Goal: Task Accomplishment & Management: Use online tool/utility

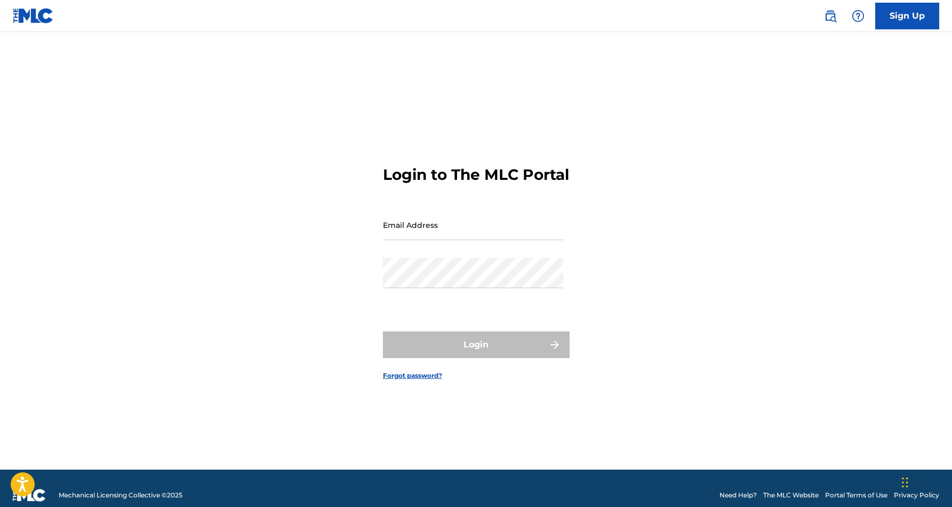
click at [507, 240] on input "Email Address" at bounding box center [473, 225] width 180 height 30
type input "[EMAIL_ADDRESS][DOMAIN_NAME]"
click at [476, 354] on button "Login" at bounding box center [476, 344] width 187 height 27
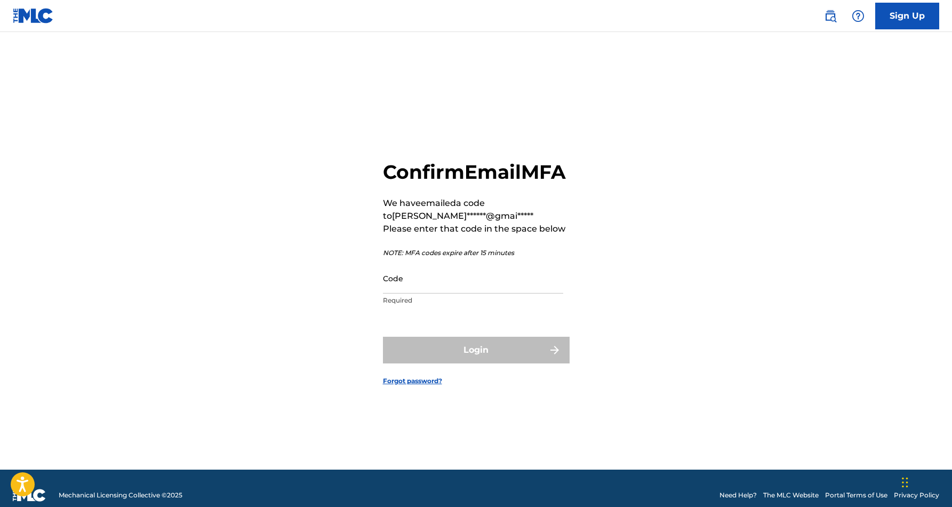
click at [444, 293] on input "Code" at bounding box center [473, 278] width 180 height 30
paste input "005372"
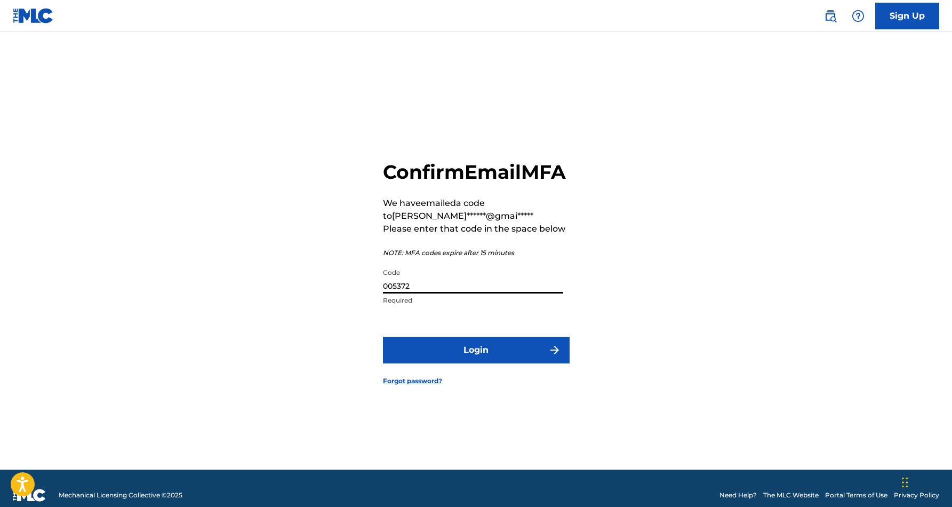
type input "005372"
click at [459, 363] on button "Login" at bounding box center [476, 349] width 187 height 27
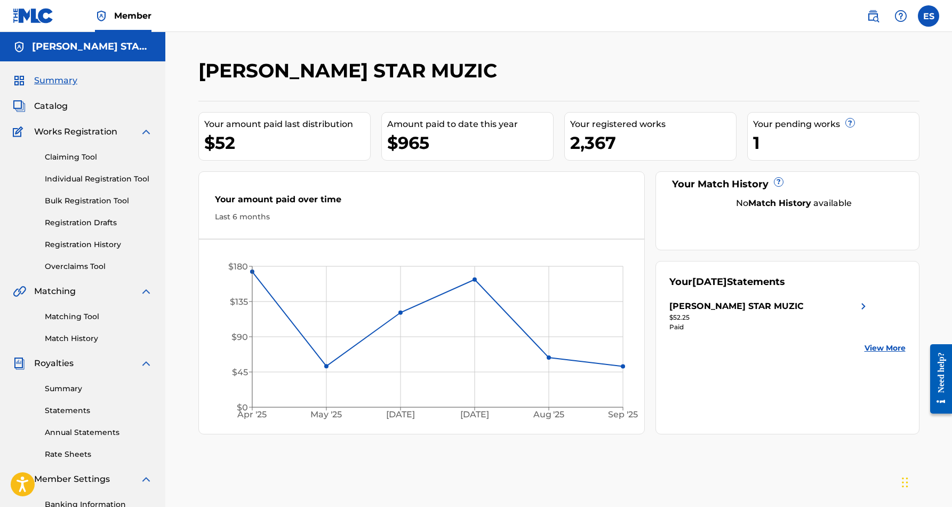
click at [99, 181] on link "Individual Registration Tool" at bounding box center [99, 178] width 108 height 11
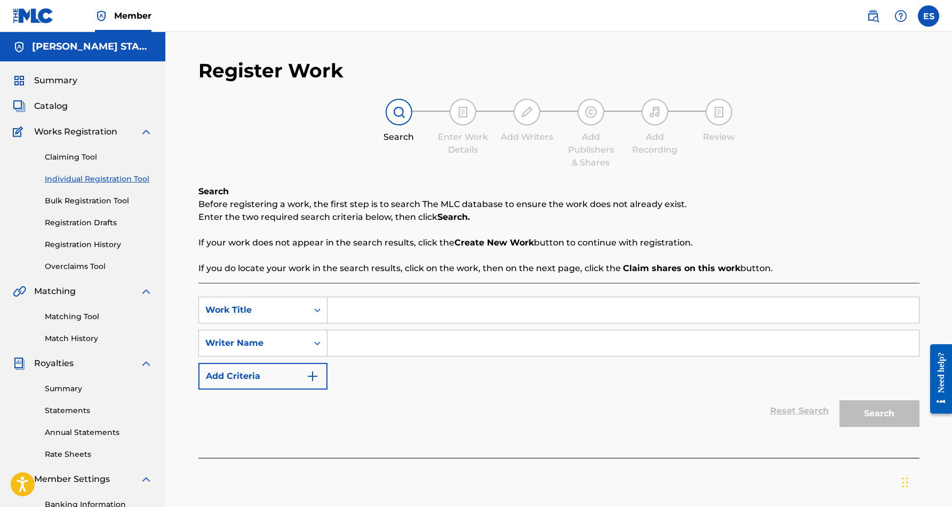
click at [352, 310] on input "Search Form" at bounding box center [622, 310] width 591 height 26
paste input "DA BOOT SCOOT"
type input "DA BOOT SCOOT"
click at [474, 411] on div "Reset Search Search" at bounding box center [558, 410] width 721 height 43
click at [366, 344] on input "Search Form" at bounding box center [622, 343] width 591 height 26
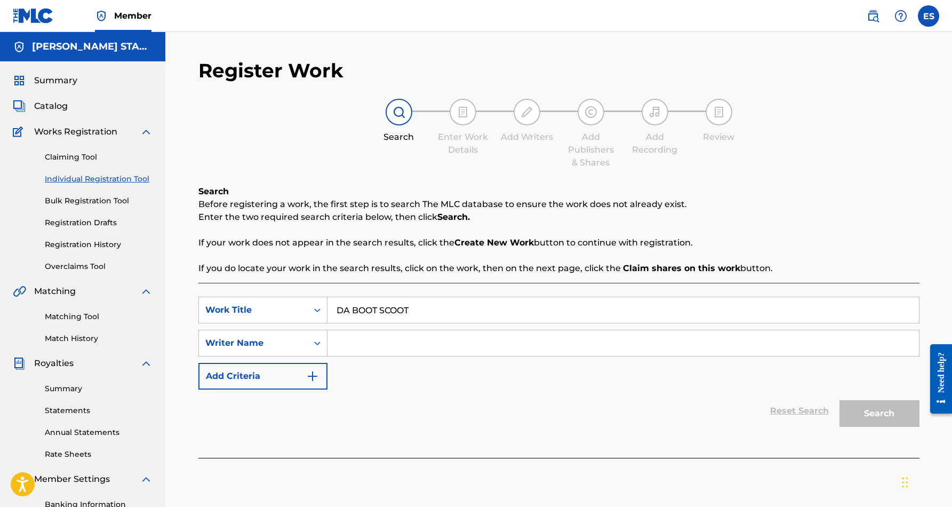
paste input "[PERSON_NAME] [PERSON_NAME]"
type input "[PERSON_NAME] [PERSON_NAME]"
click at [852, 410] on button "Search" at bounding box center [879, 413] width 80 height 27
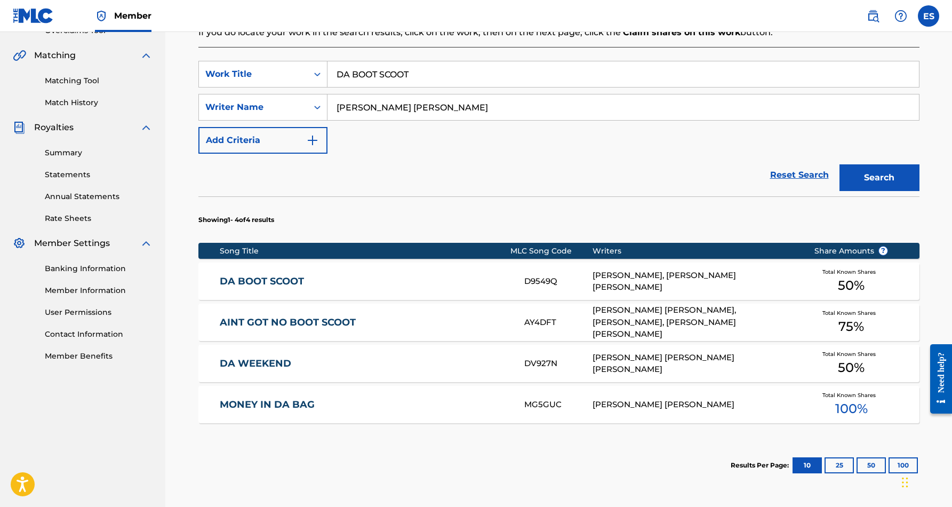
scroll to position [236, 0]
click at [722, 281] on div "[PERSON_NAME], [PERSON_NAME] [PERSON_NAME]" at bounding box center [694, 281] width 205 height 24
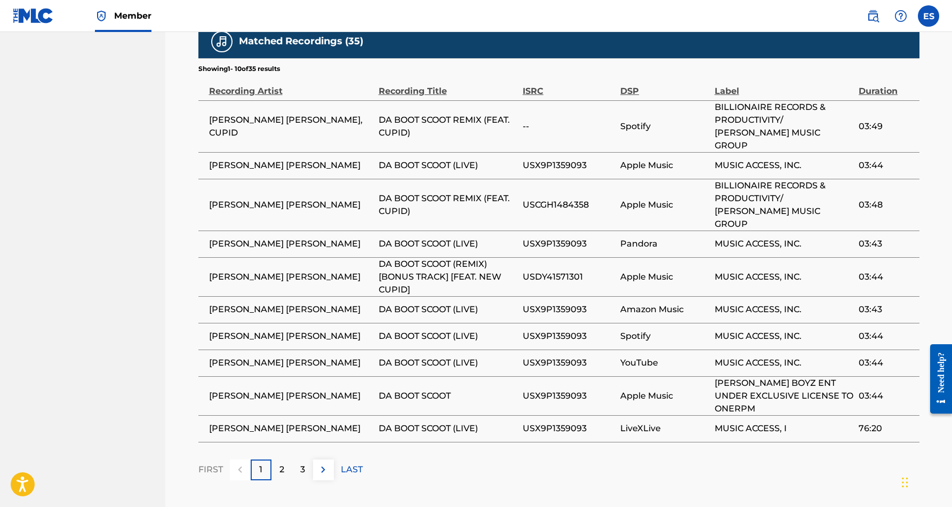
scroll to position [669, 0]
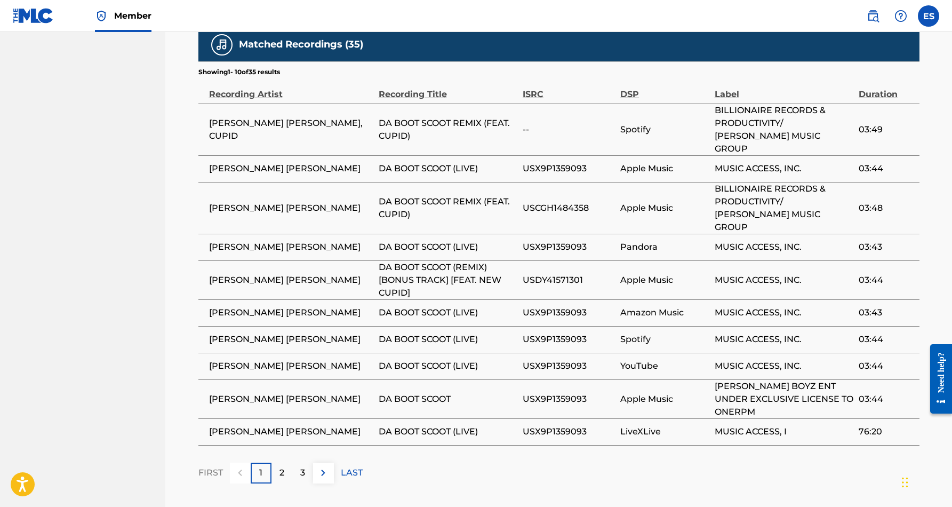
click at [282, 466] on p "2" at bounding box center [281, 472] width 5 height 13
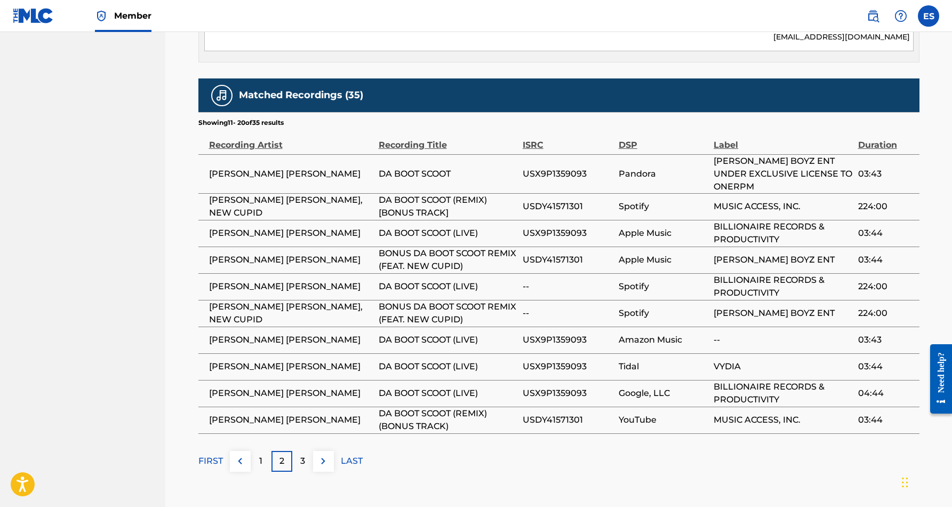
scroll to position [619, 0]
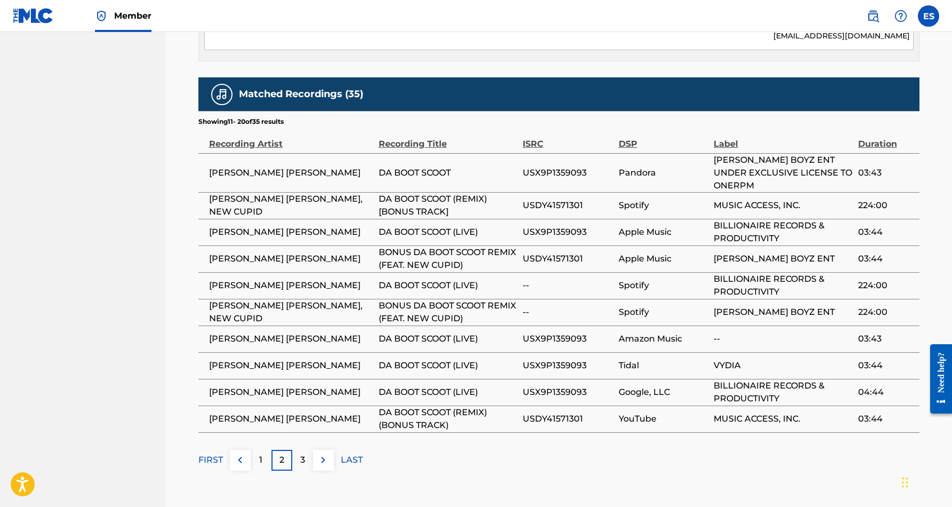
click at [306, 450] on div "3" at bounding box center [302, 460] width 21 height 21
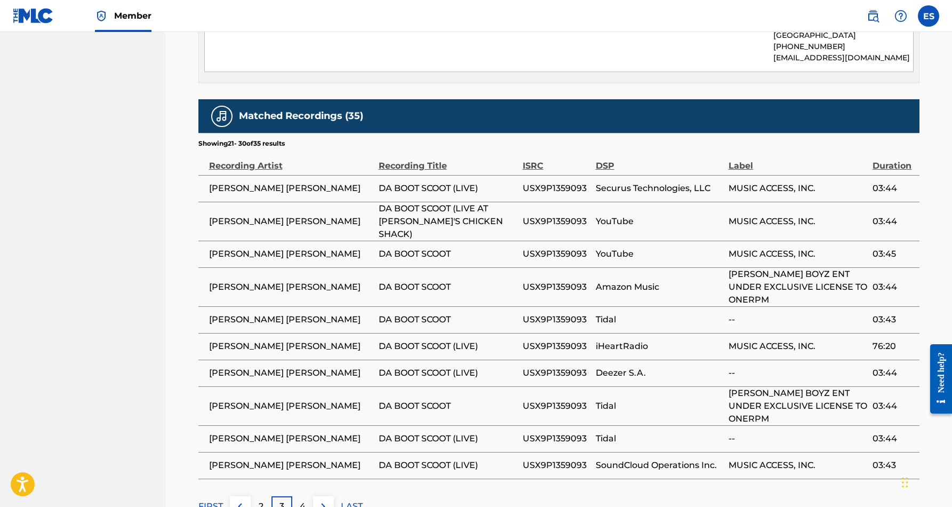
scroll to position [595, 0]
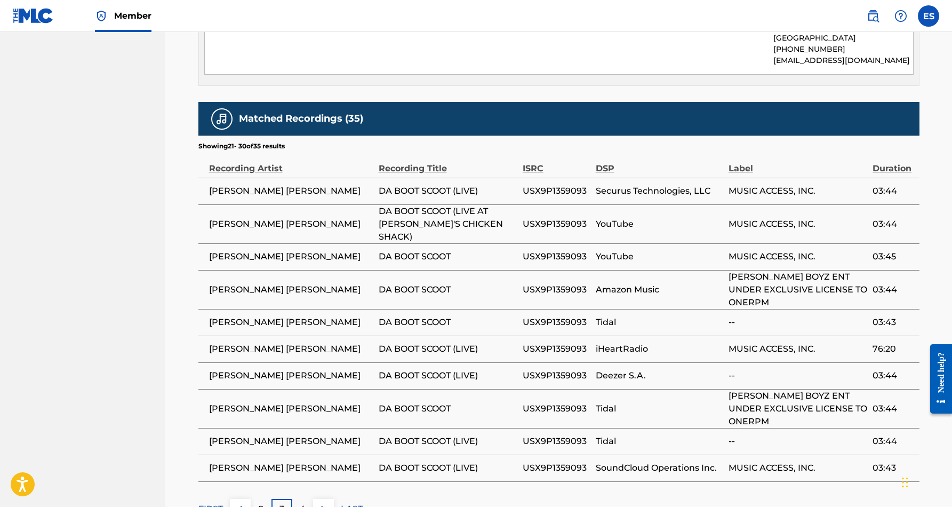
click at [304, 502] on p "4" at bounding box center [303, 508] width 6 height 13
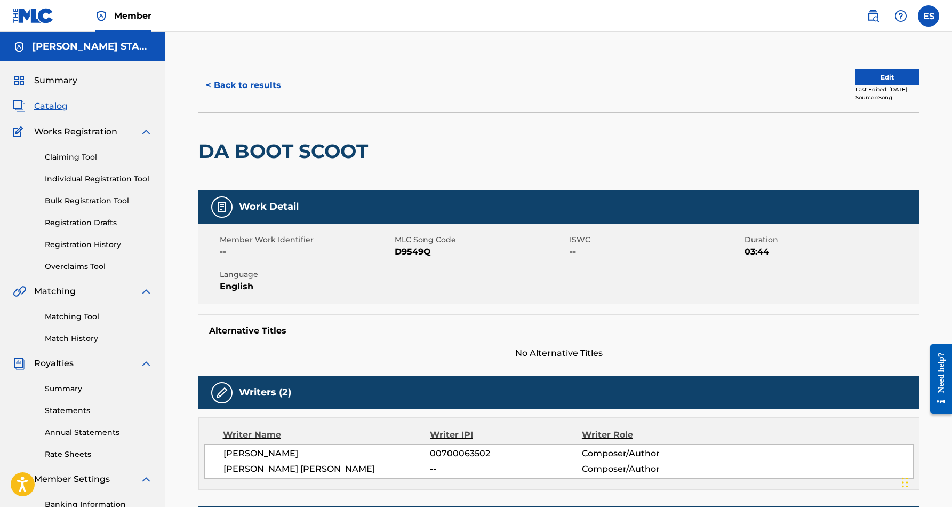
scroll to position [0, 0]
click at [251, 84] on button "< Back to results" at bounding box center [243, 85] width 90 height 27
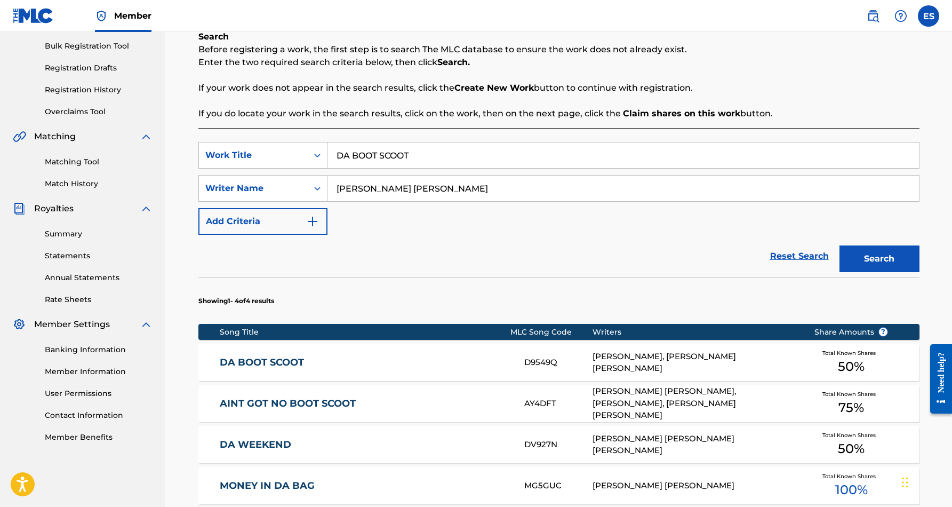
click at [431, 156] on input "DA BOOT SCOOT" at bounding box center [622, 155] width 591 height 26
type input "D"
paste input "SOMEBODY WANNA PARTY"
type input "SOMEBODY WANNA PARTY"
click at [857, 254] on button "Search" at bounding box center [879, 258] width 80 height 27
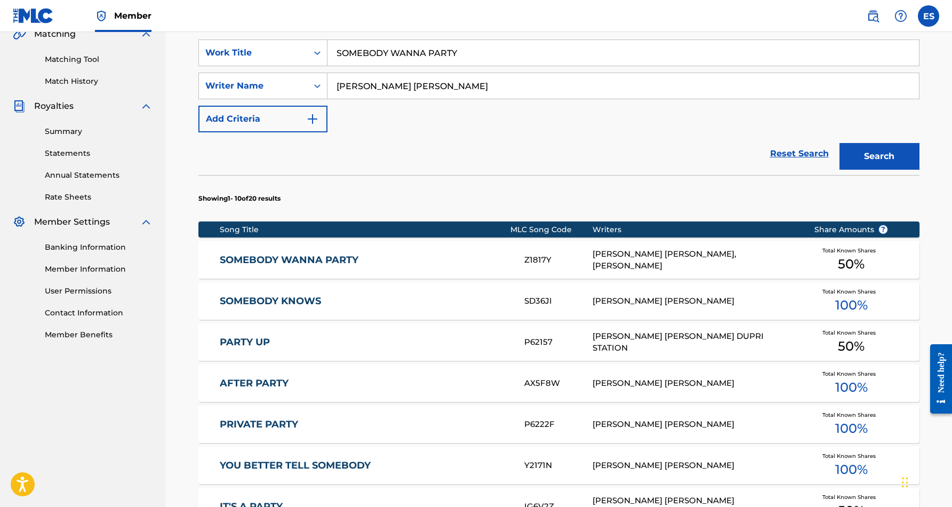
scroll to position [259, 0]
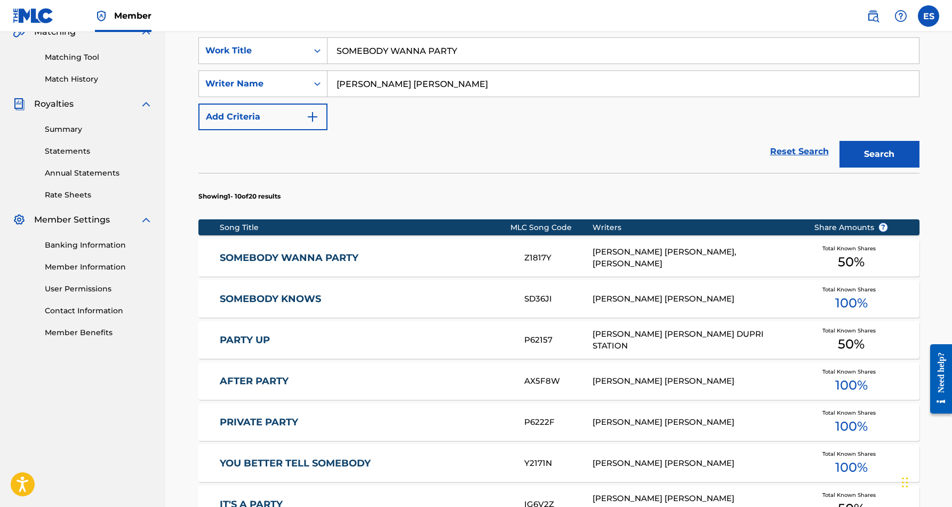
click at [426, 267] on div "SOMEBODY WANNA PARTY Z1817Y [PERSON_NAME] [PERSON_NAME], [PERSON_NAME] Total Kn…" at bounding box center [558, 257] width 721 height 37
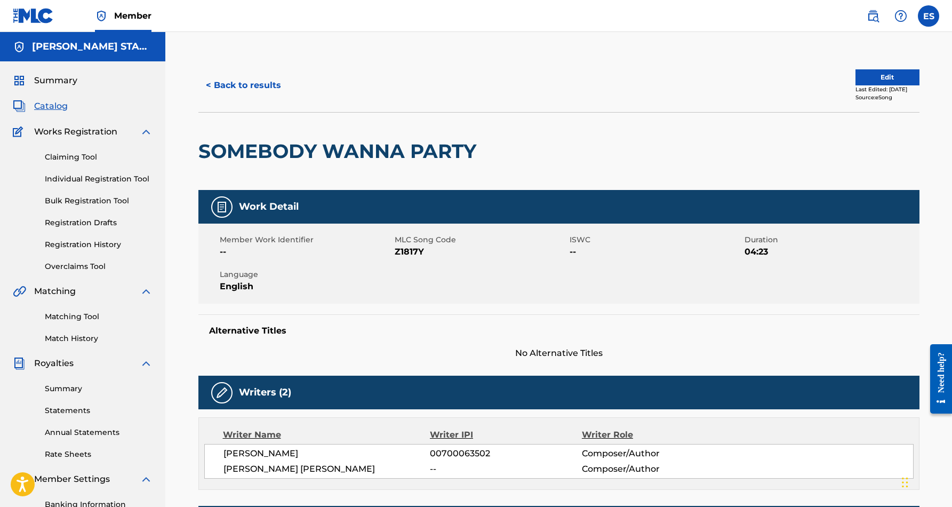
click at [252, 85] on button "< Back to results" at bounding box center [243, 85] width 90 height 27
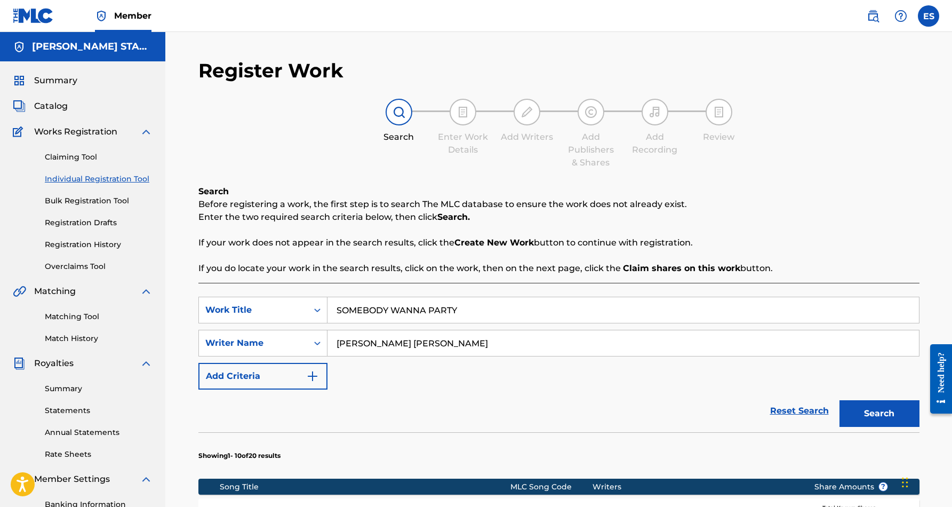
scroll to position [155, 0]
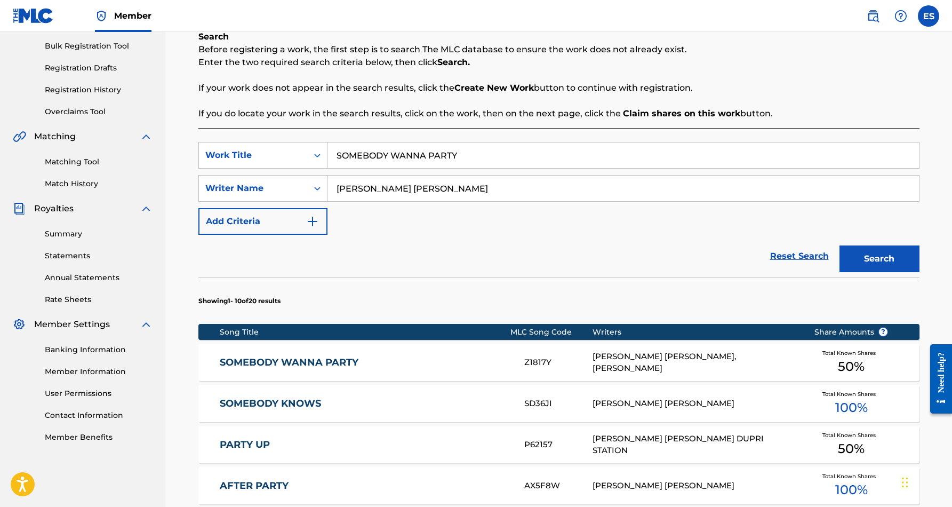
click at [461, 156] on input "SOMEBODY WANNA PARTY" at bounding box center [622, 155] width 591 height 26
type input "S"
paste input "DIRT ROAD REMIX"
type input "DIRT ROAD REMIX"
click at [879, 258] on button "Search" at bounding box center [879, 258] width 80 height 27
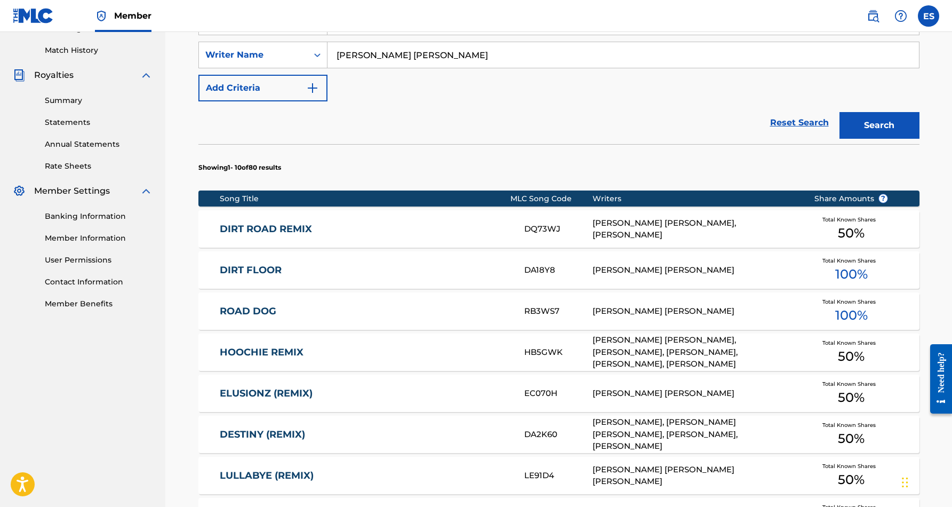
scroll to position [308, 0]
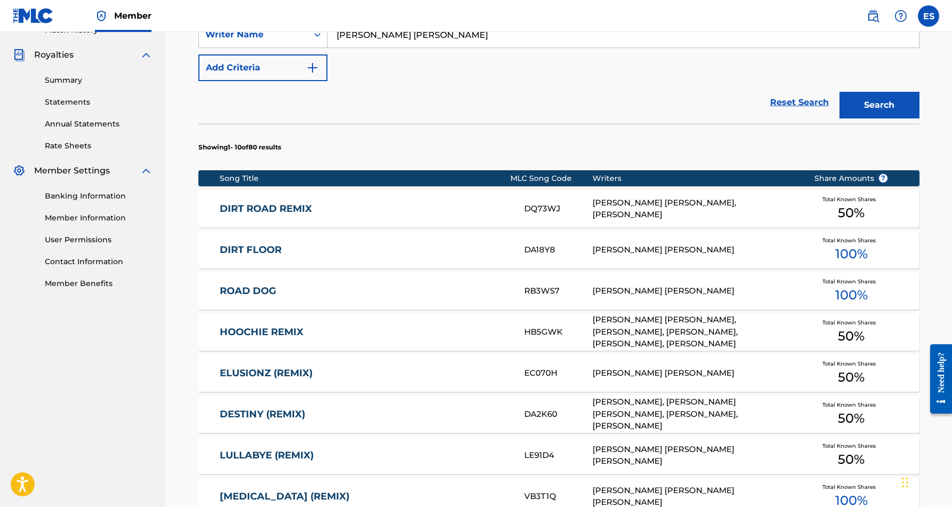
click at [499, 213] on link "DIRT ROAD REMIX" at bounding box center [365, 209] width 290 height 12
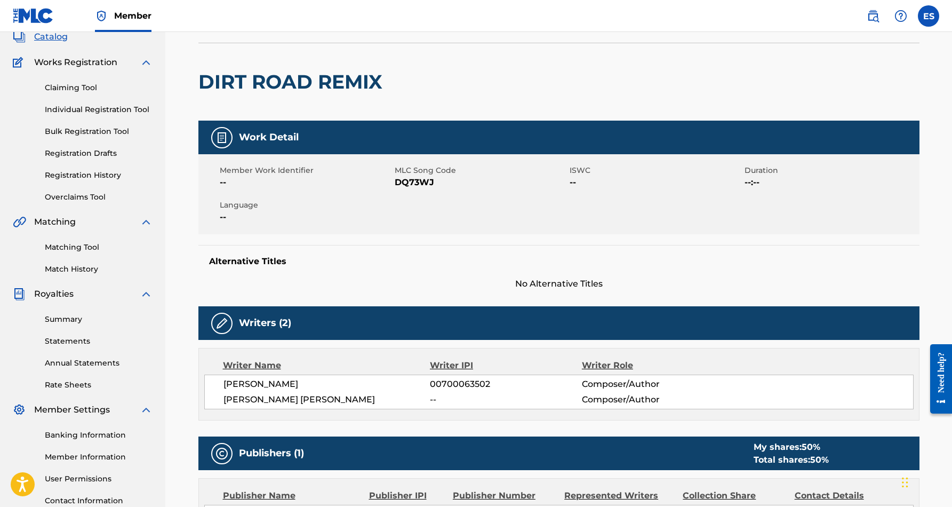
scroll to position [38, 0]
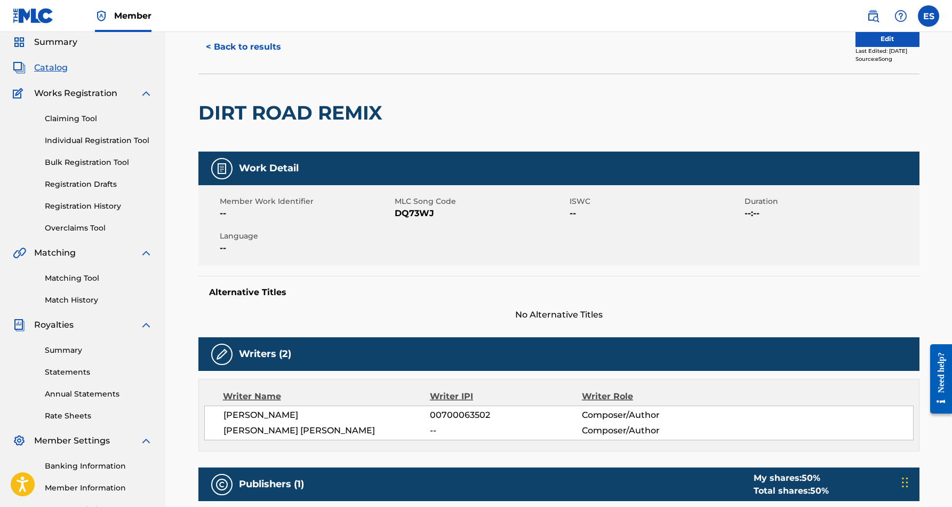
click at [251, 45] on button "< Back to results" at bounding box center [243, 47] width 90 height 27
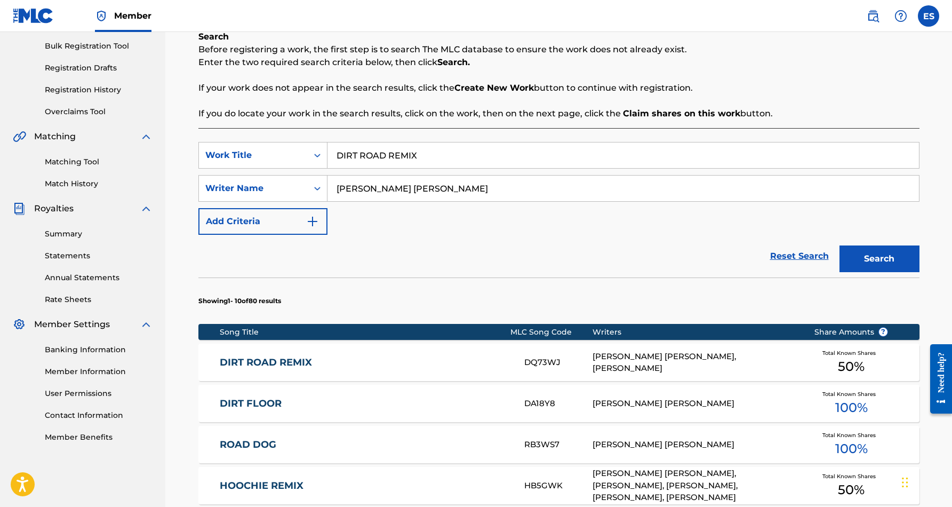
click at [436, 162] on input "DIRT ROAD REMIX" at bounding box center [622, 155] width 591 height 26
type input "D"
paste input "ALMOST DON'T COUNT"
type input "ALMOST DON'T COUNT"
click at [857, 260] on button "Search" at bounding box center [879, 258] width 80 height 27
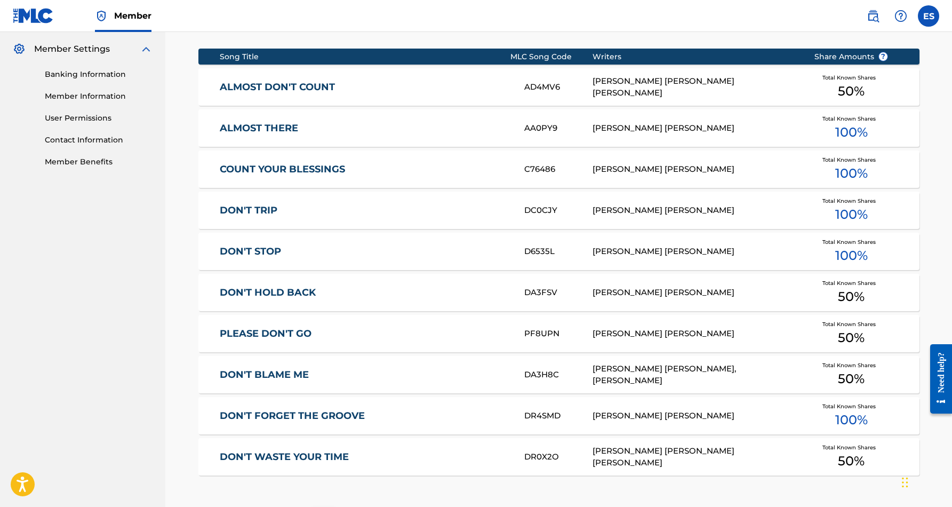
scroll to position [424, 0]
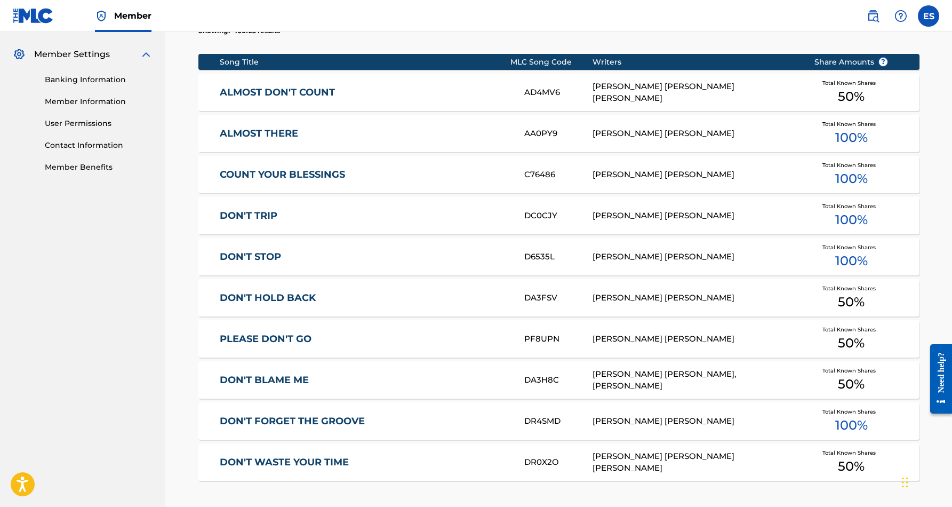
click at [451, 91] on link "ALMOST DON'T COUNT" at bounding box center [365, 92] width 290 height 12
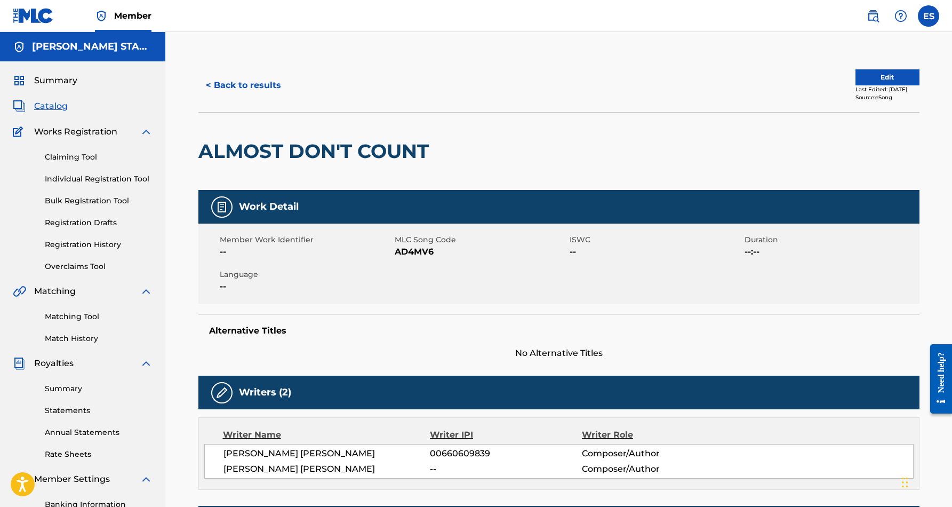
click at [247, 81] on button "< Back to results" at bounding box center [243, 85] width 90 height 27
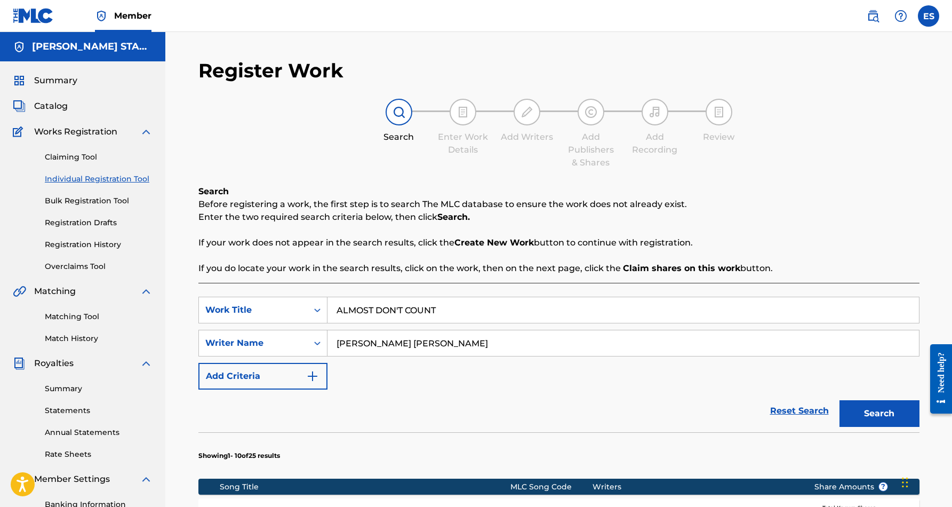
scroll to position [155, 0]
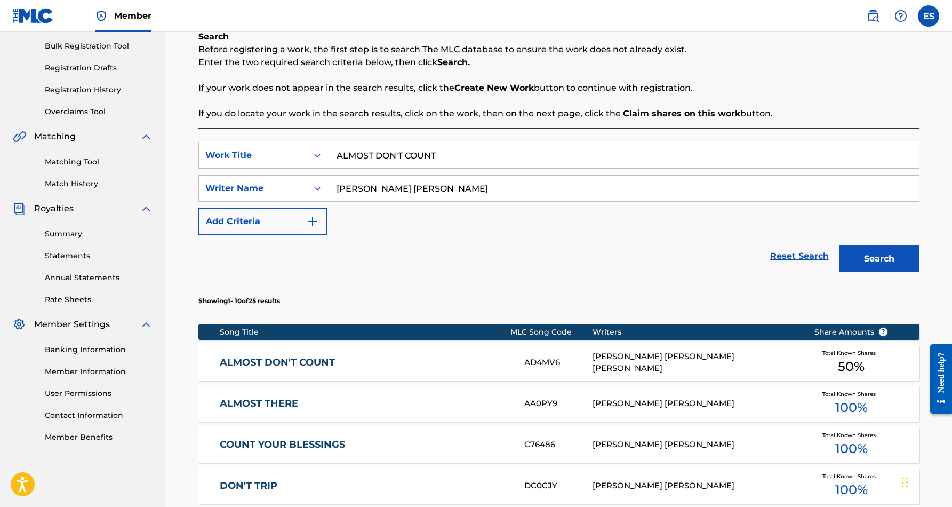
click at [443, 155] on input "ALMOST DON'T COUNT" at bounding box center [622, 155] width 591 height 26
type input "A"
paste input "[PERSON_NAME]"
type input "[PERSON_NAME]"
click at [885, 256] on button "Search" at bounding box center [879, 258] width 80 height 27
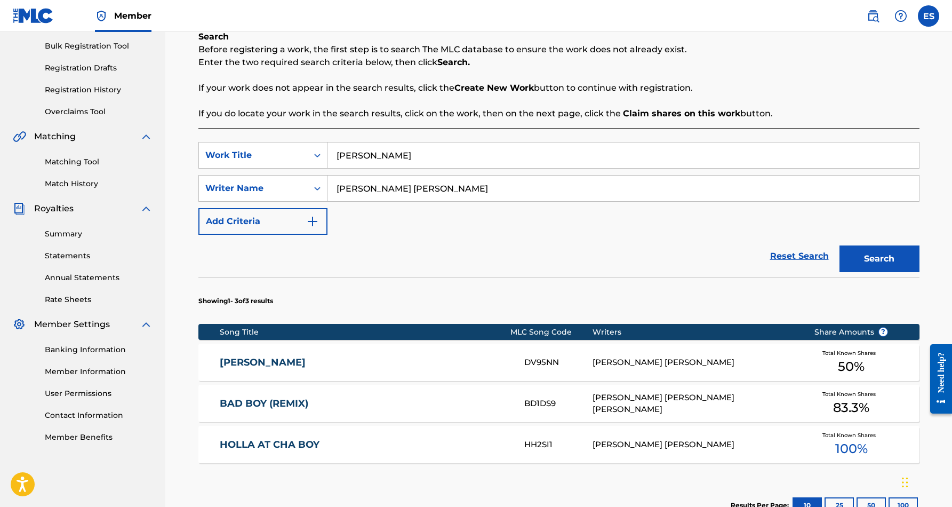
click at [357, 368] on div "[PERSON_NAME] DV95NN [PERSON_NAME] [PERSON_NAME] Total Known Shares 50 %" at bounding box center [558, 361] width 721 height 37
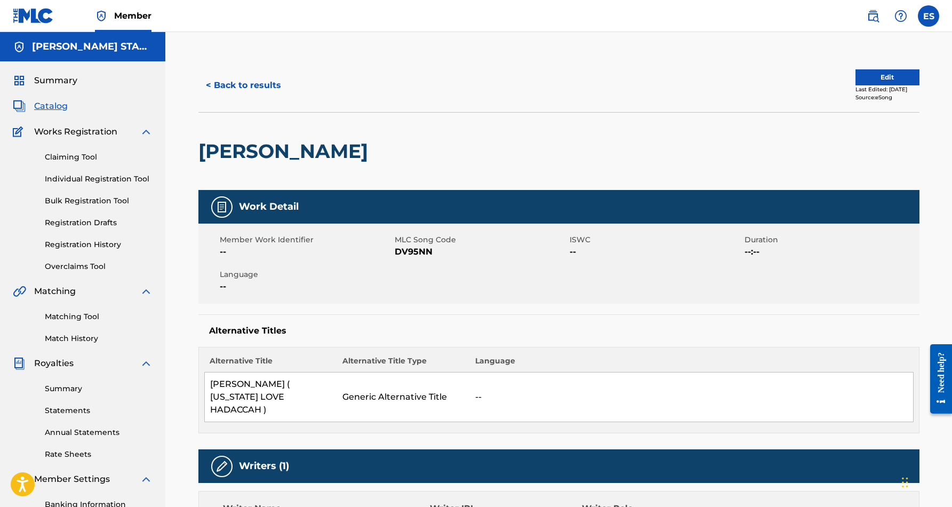
click at [242, 84] on button "< Back to results" at bounding box center [243, 85] width 90 height 27
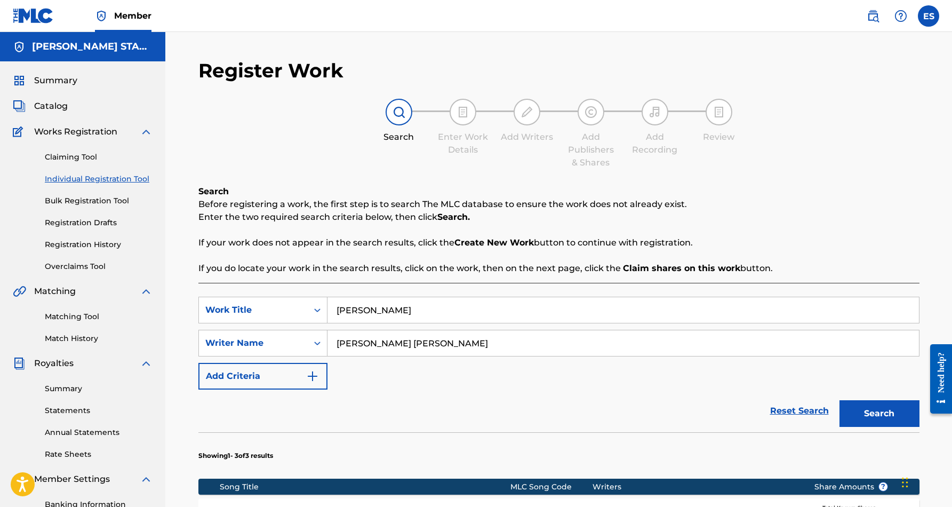
scroll to position [155, 0]
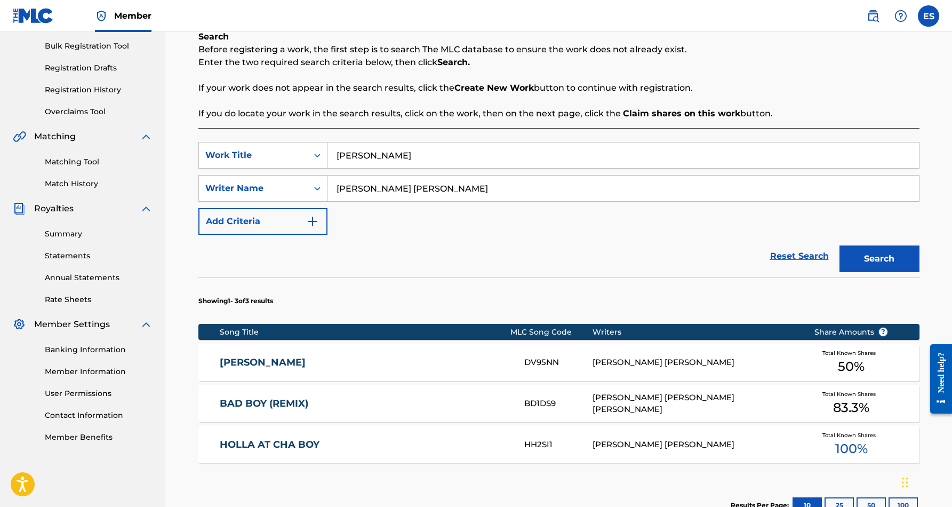
click at [413, 157] on input "[PERSON_NAME]" at bounding box center [622, 155] width 591 height 26
type input "D"
type input "Fool"
click at [885, 255] on button "Search" at bounding box center [879, 258] width 80 height 27
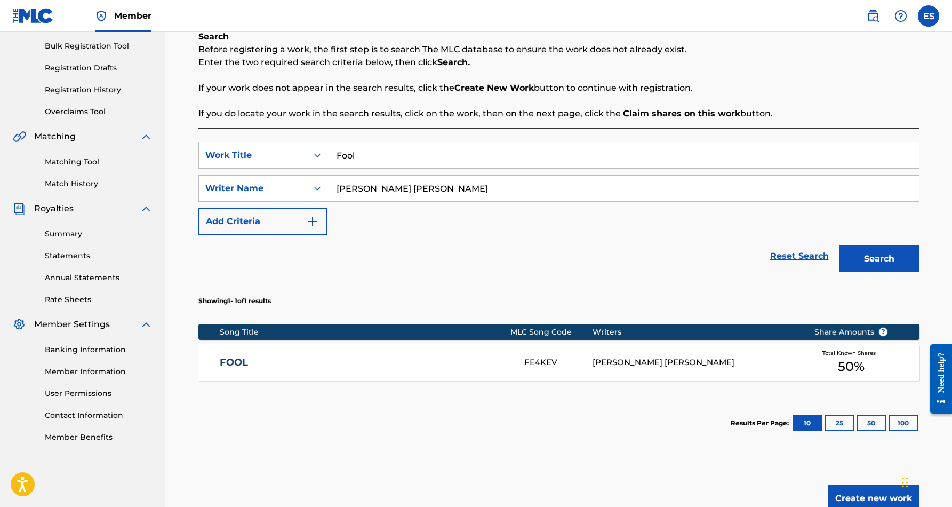
click at [679, 355] on div "FOOL FE4KEV [PERSON_NAME] [PERSON_NAME] Total Known Shares 50 %" at bounding box center [558, 361] width 721 height 37
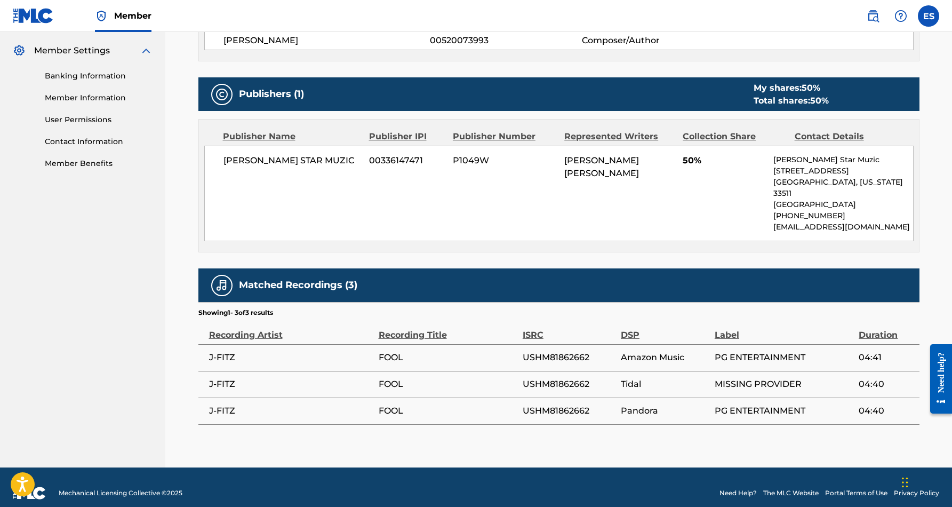
scroll to position [428, 0]
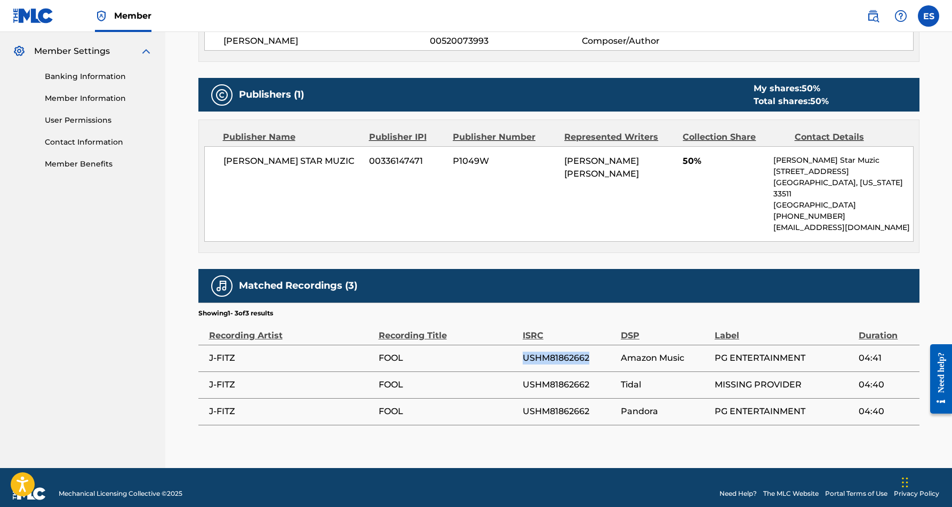
drag, startPoint x: 592, startPoint y: 344, endPoint x: 522, endPoint y: 346, distance: 70.4
click at [523, 351] on span "USHM81862662" at bounding box center [569, 357] width 93 height 13
copy span "USHM81862662"
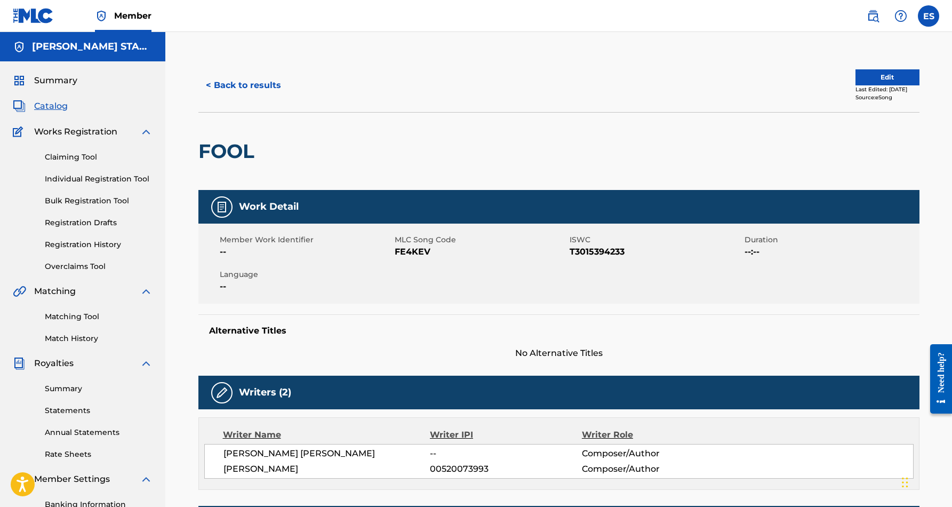
scroll to position [21, 0]
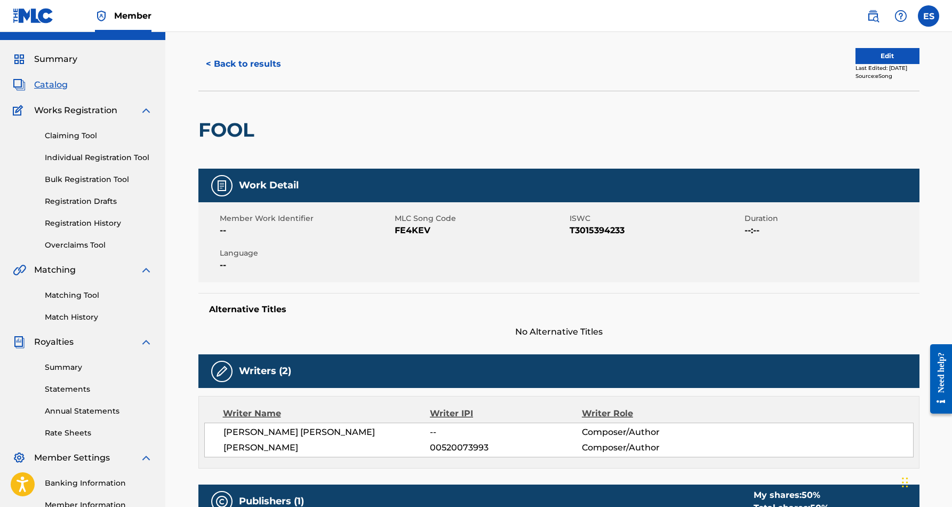
click at [262, 63] on button "< Back to results" at bounding box center [243, 64] width 90 height 27
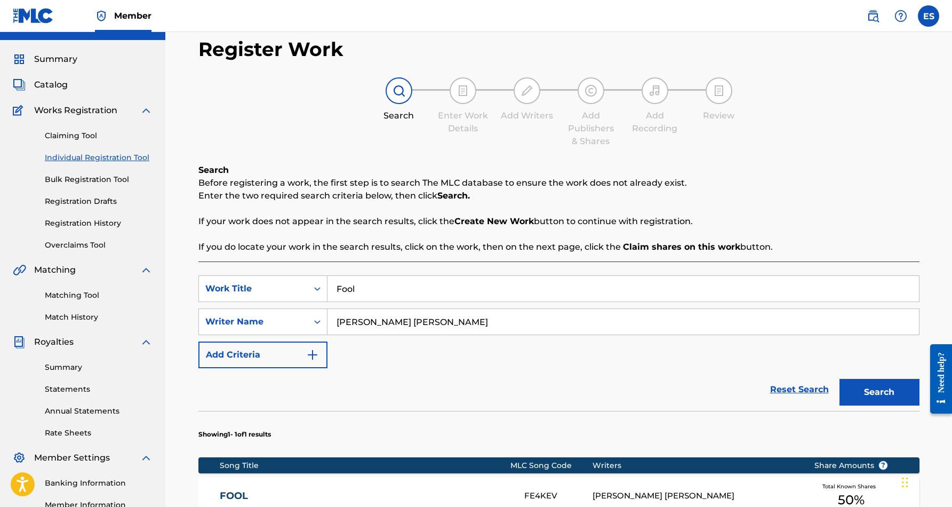
scroll to position [155, 0]
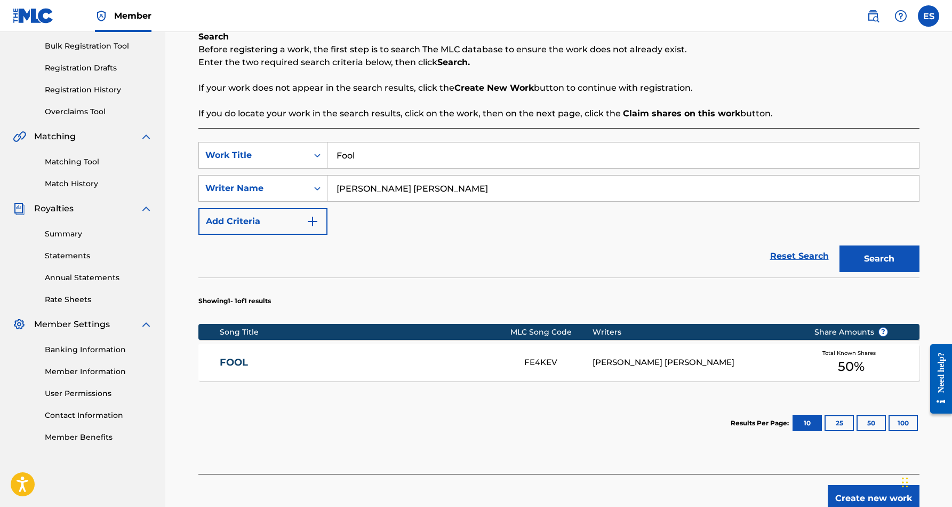
click at [384, 155] on input "Fool" at bounding box center [622, 155] width 591 height 26
type input "F"
type input "Love Again"
click at [857, 254] on button "Search" at bounding box center [879, 258] width 80 height 27
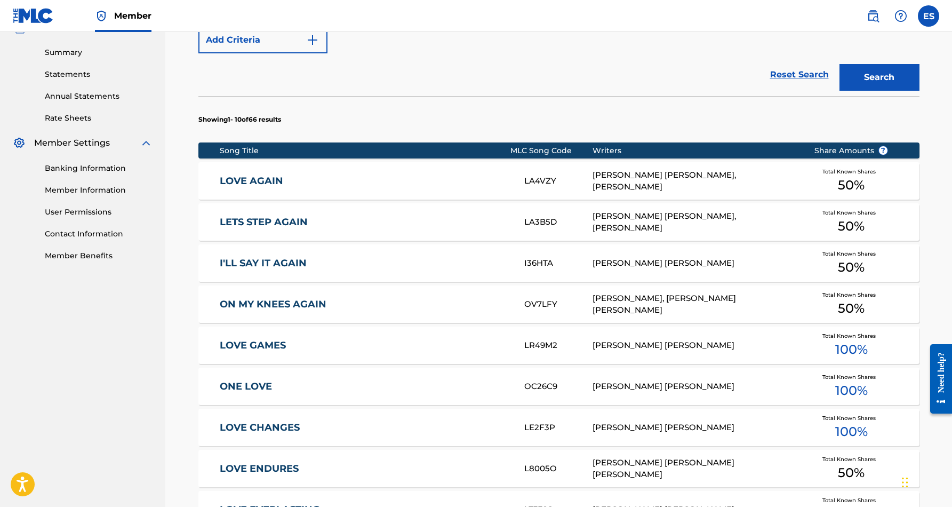
scroll to position [275, 0]
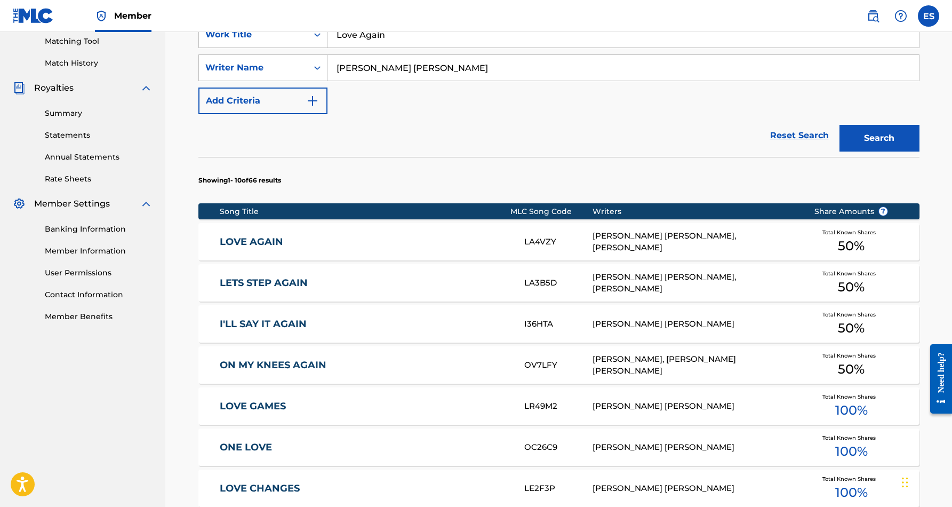
click at [479, 253] on div "LOVE AGAIN LA4VZY [PERSON_NAME] [PERSON_NAME], [PERSON_NAME] Total Known Shares…" at bounding box center [558, 241] width 721 height 37
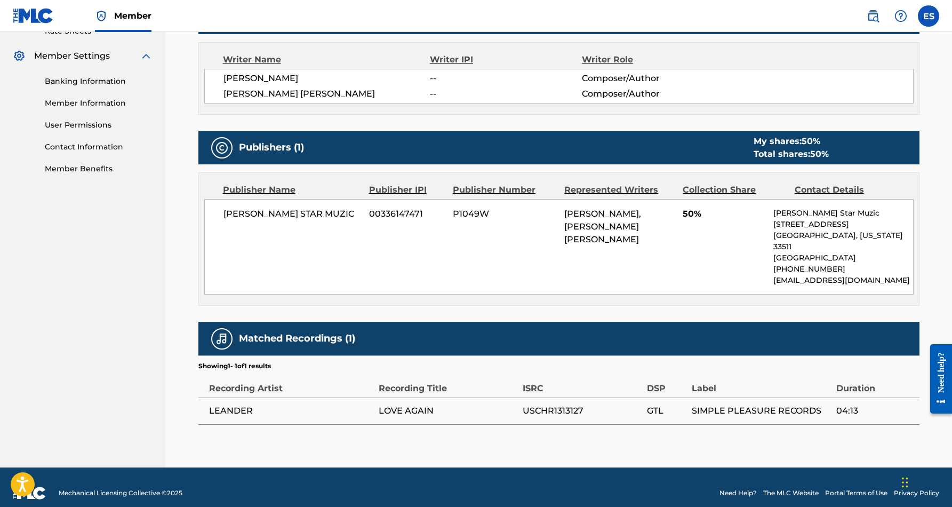
scroll to position [422, 0]
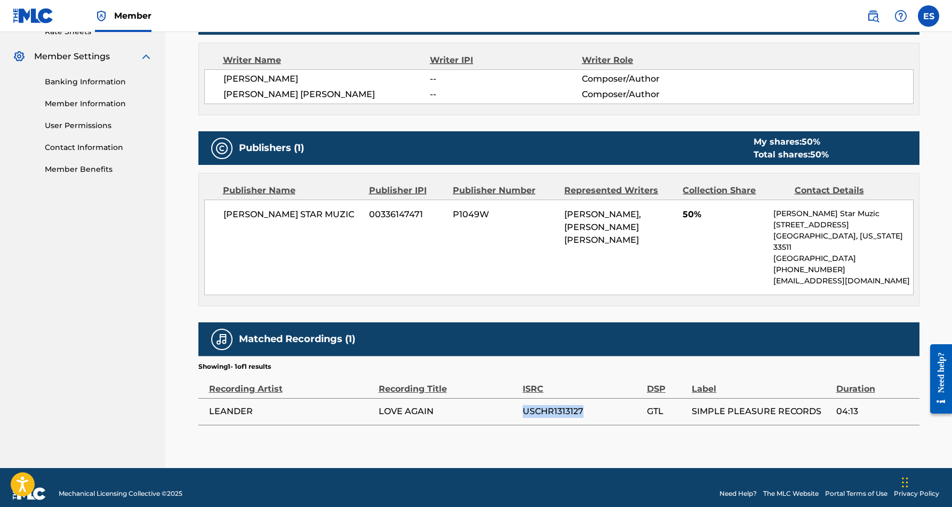
drag, startPoint x: 587, startPoint y: 397, endPoint x: 522, endPoint y: 398, distance: 65.1
click at [522, 398] on tr "LEANDER LOVE AGAIN USCHR1313127 GTL SIMPLE PLEASURE RECORDS 04:13" at bounding box center [558, 411] width 721 height 27
click at [548, 419] on div "< Back to results Edit Last Edited: [DATE] Source: eSong LOVE AGAIN Work Detail…" at bounding box center [558, 51] width 721 height 831
drag, startPoint x: 587, startPoint y: 396, endPoint x: 523, endPoint y: 399, distance: 64.0
click at [523, 405] on span "USCHR1313127" at bounding box center [582, 411] width 119 height 13
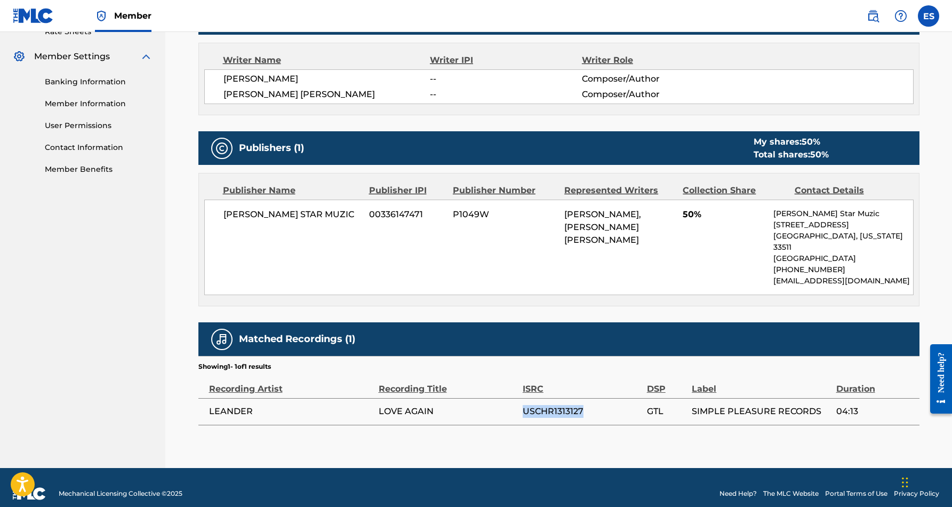
copy span "USCHR1313127"
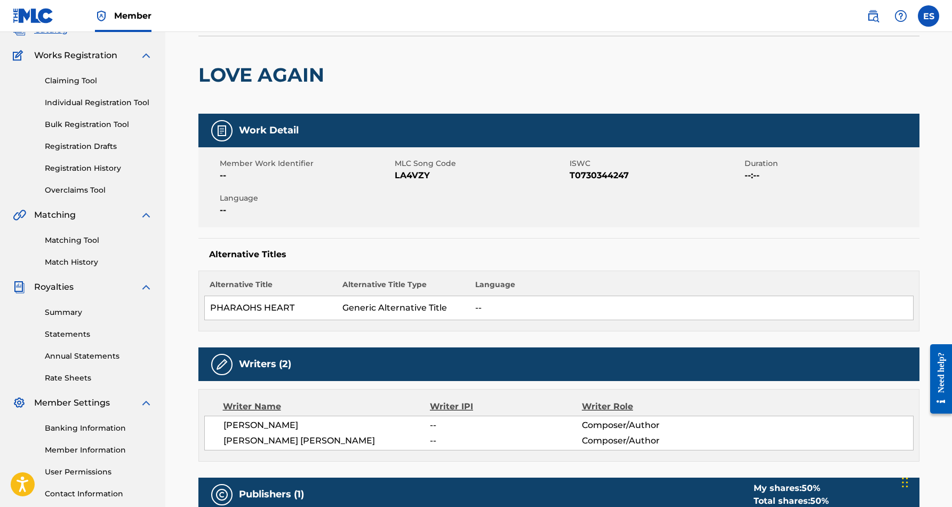
scroll to position [7, 0]
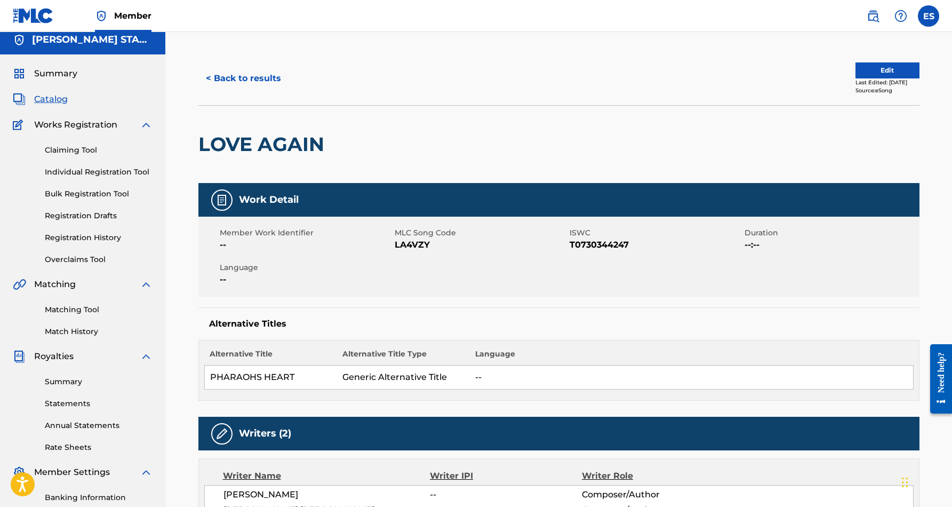
click at [252, 79] on button "< Back to results" at bounding box center [243, 78] width 90 height 27
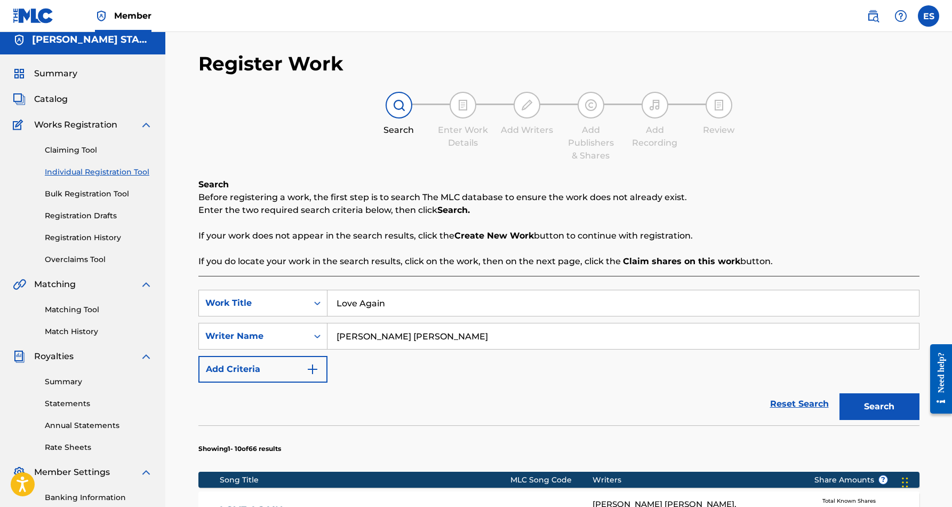
scroll to position [155, 0]
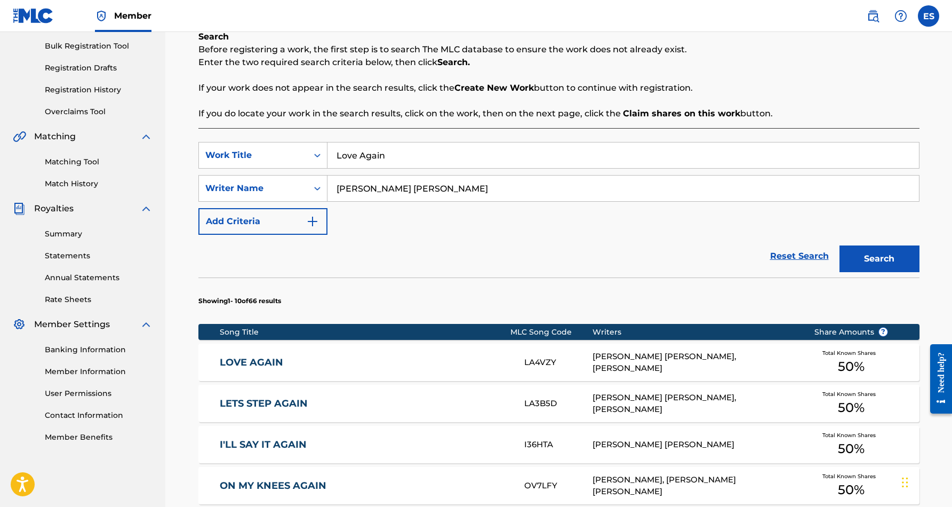
click at [436, 149] on input "Love Again" at bounding box center [622, 155] width 591 height 26
click at [418, 155] on input "Love Again" at bounding box center [622, 155] width 591 height 26
type input "L"
paste input "THAT'S ME"
type input "THAT'S ME"
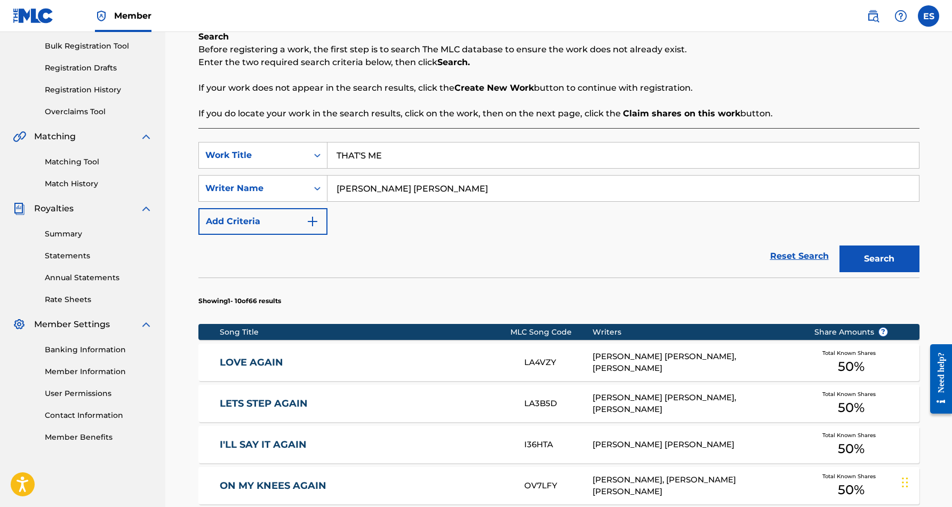
click at [862, 259] on button "Search" at bounding box center [879, 258] width 80 height 27
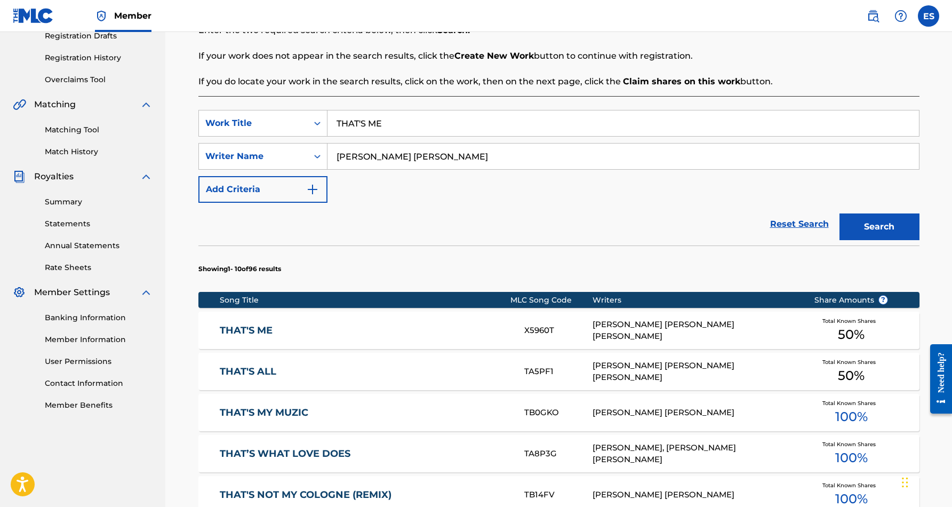
scroll to position [194, 0]
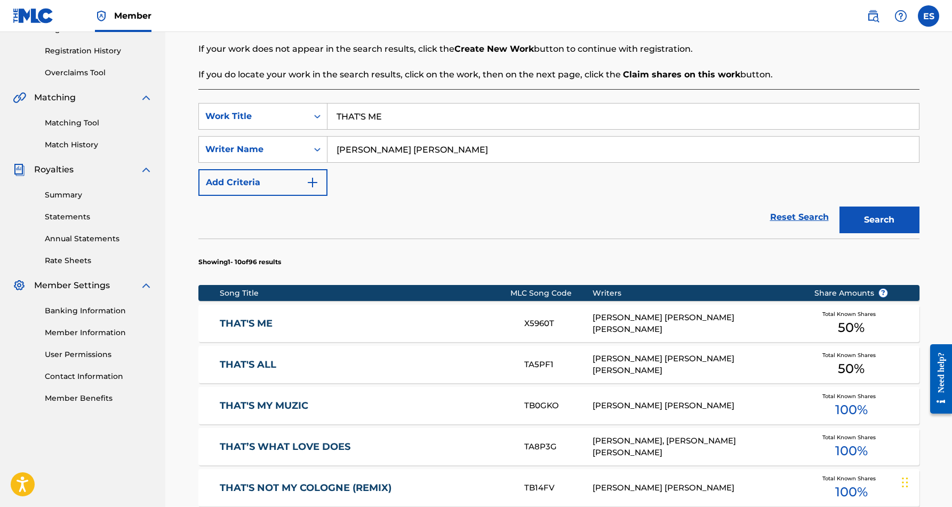
click at [693, 315] on div "[PERSON_NAME] [PERSON_NAME] [PERSON_NAME]" at bounding box center [694, 323] width 205 height 24
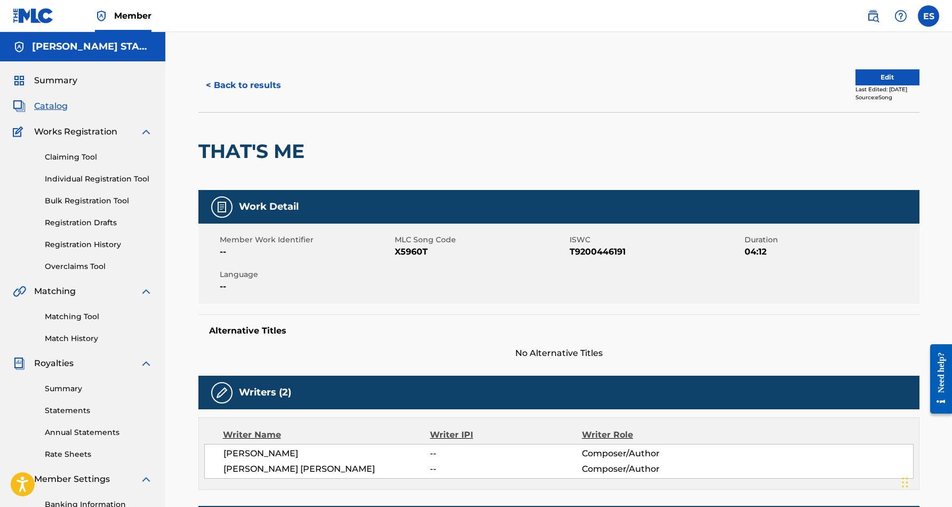
click at [256, 86] on button "< Back to results" at bounding box center [243, 85] width 90 height 27
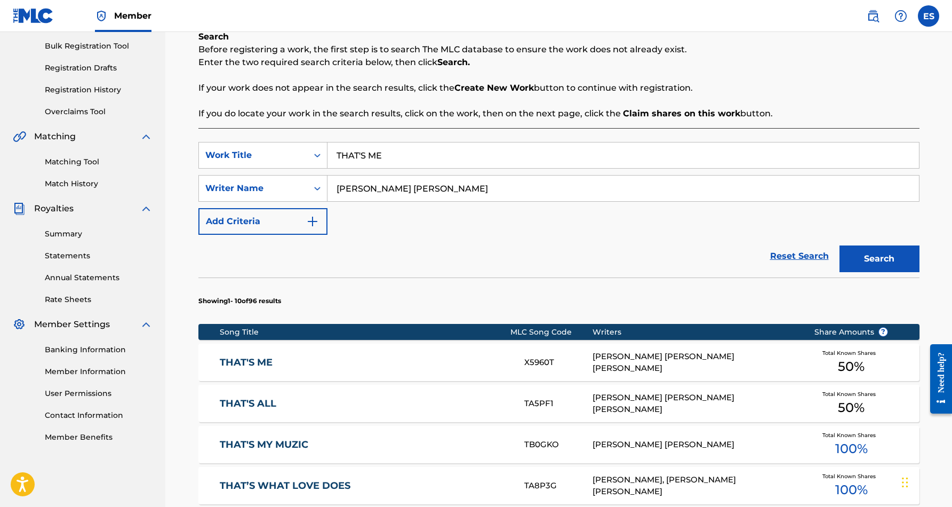
click at [389, 154] on input "THAT'S ME" at bounding box center [622, 155] width 591 height 26
type input "T"
paste input "B.A.K.G."
type input "B.A.K.G."
click at [863, 260] on button "Search" at bounding box center [879, 258] width 80 height 27
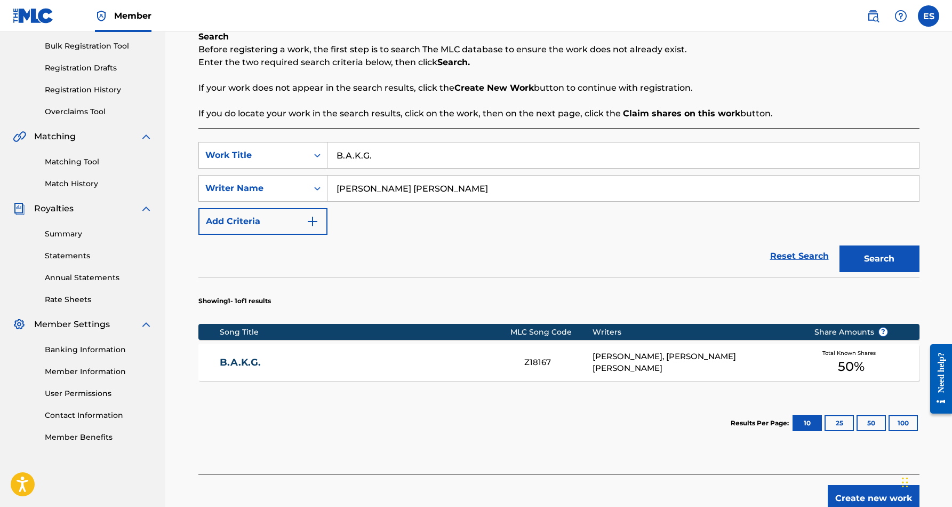
click at [620, 364] on div "[PERSON_NAME], [PERSON_NAME] [PERSON_NAME]" at bounding box center [694, 362] width 205 height 24
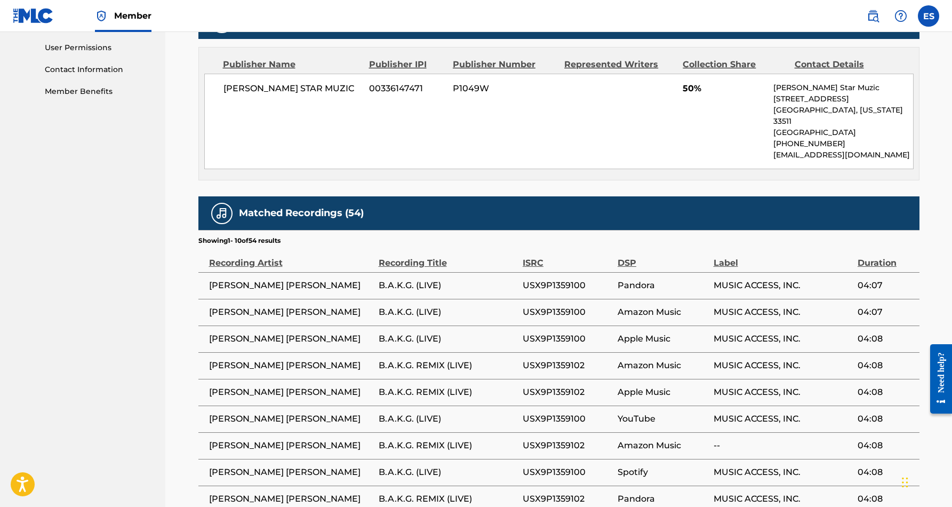
scroll to position [501, 0]
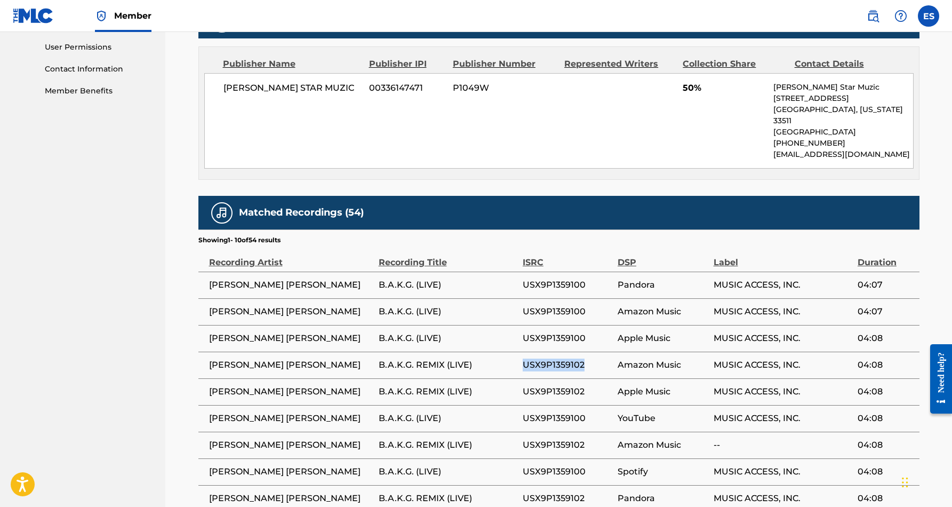
drag, startPoint x: 588, startPoint y: 351, endPoint x: 522, endPoint y: 352, distance: 66.1
click at [522, 352] on tr "[PERSON_NAME] [PERSON_NAME] B.A.K.G. REMIX (LIVE) USX9P1359102 Amazon Music MUS…" at bounding box center [558, 364] width 721 height 27
click at [546, 361] on td "USX9P1359102" at bounding box center [570, 364] width 95 height 27
drag, startPoint x: 585, startPoint y: 353, endPoint x: 523, endPoint y: 356, distance: 61.9
click at [523, 358] on span "USX9P1359102" at bounding box center [568, 364] width 90 height 13
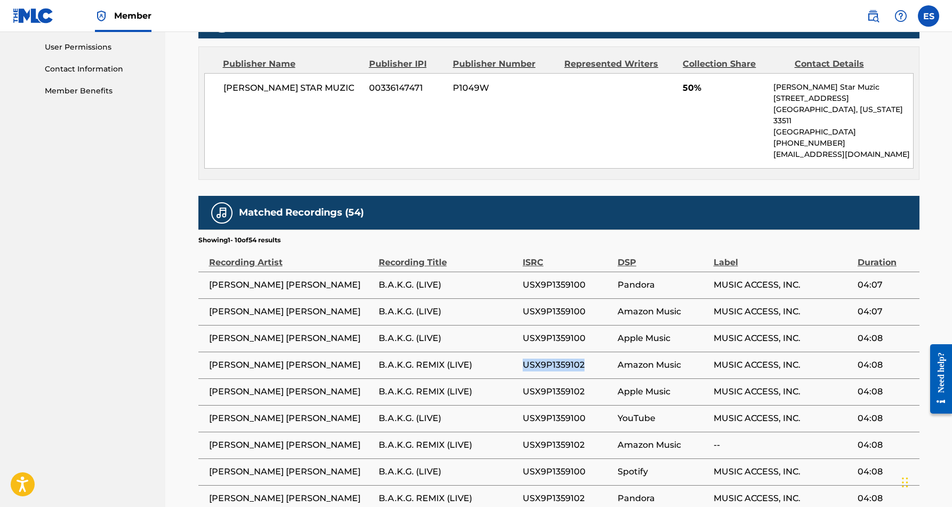
copy span "USX9P1359102"
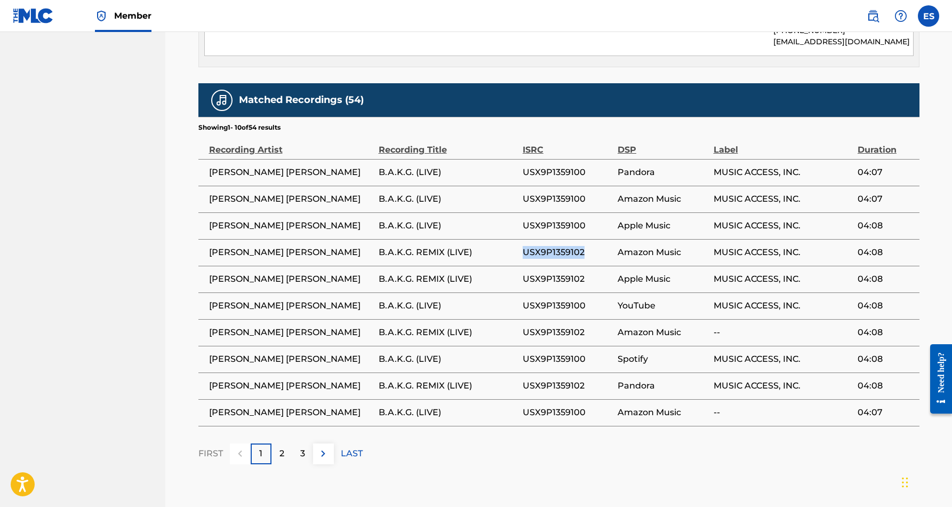
scroll to position [617, 0]
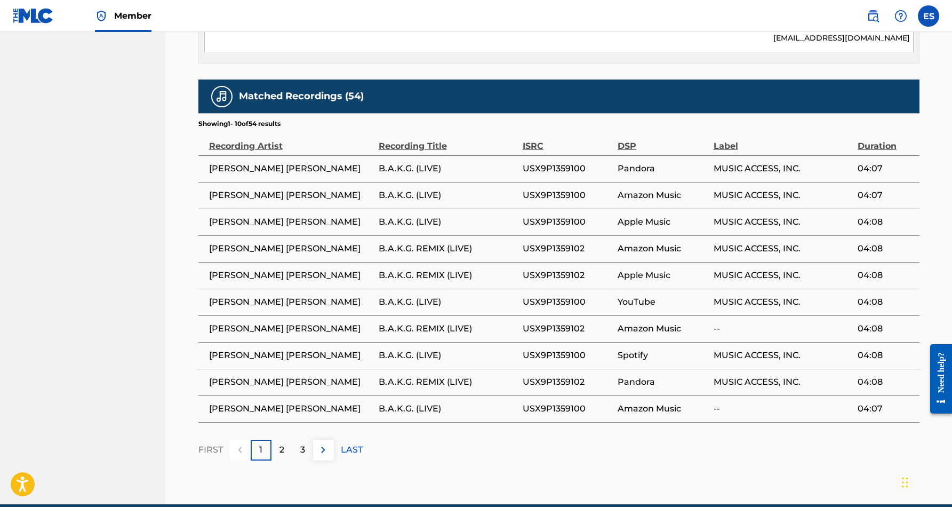
click at [283, 443] on p "2" at bounding box center [281, 449] width 5 height 13
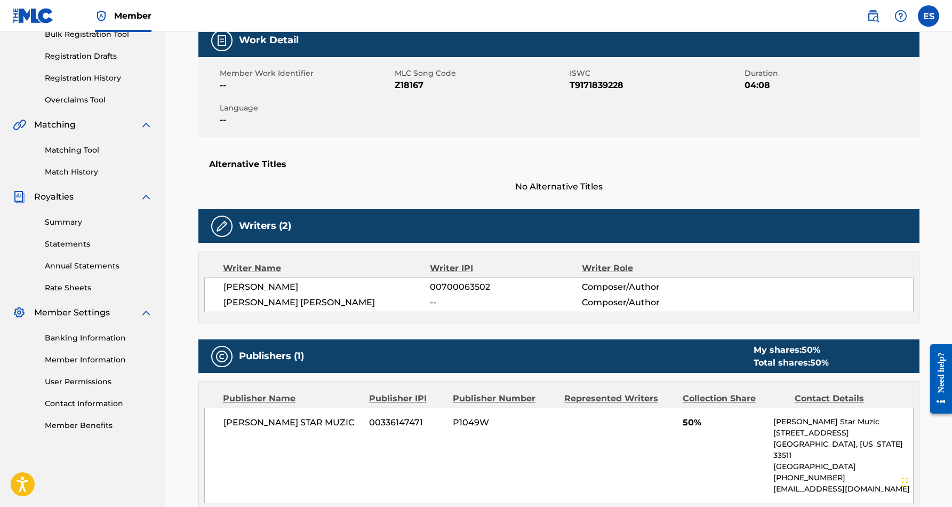
scroll to position [31, 0]
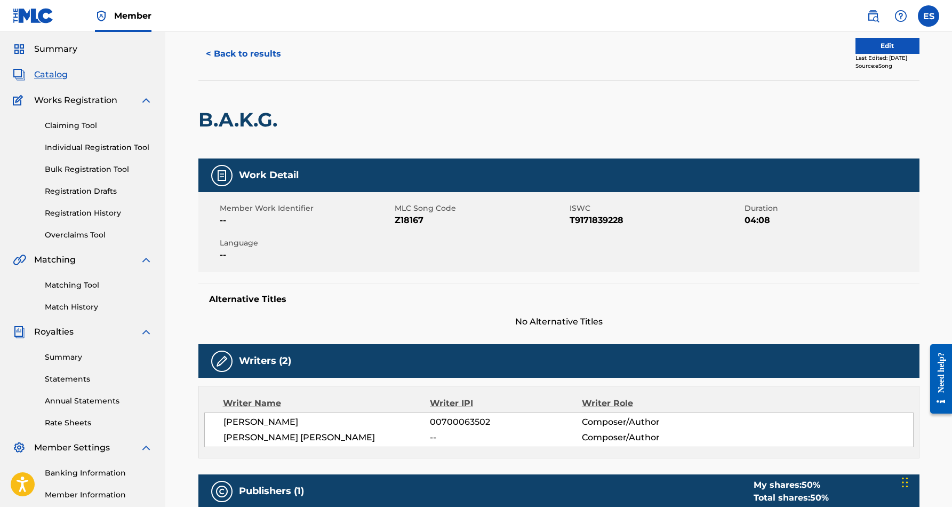
click at [239, 53] on button "< Back to results" at bounding box center [243, 54] width 90 height 27
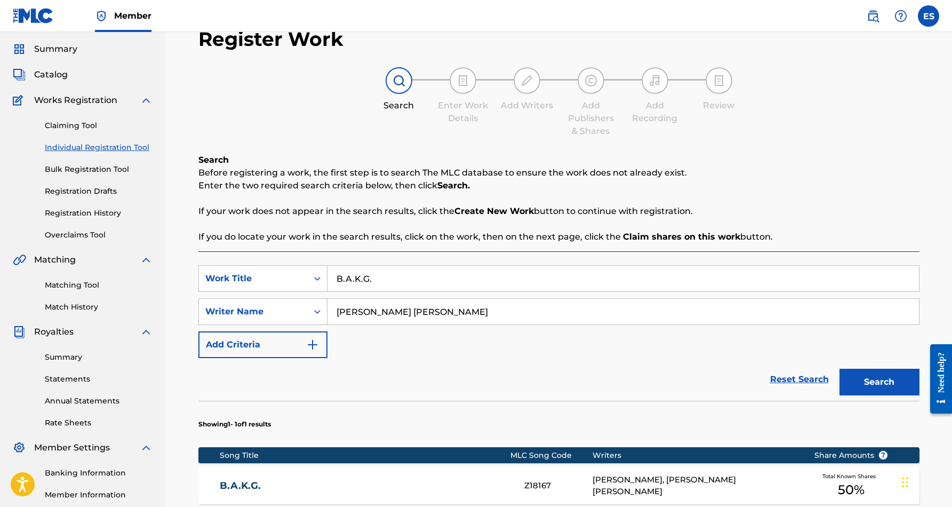
scroll to position [155, 0]
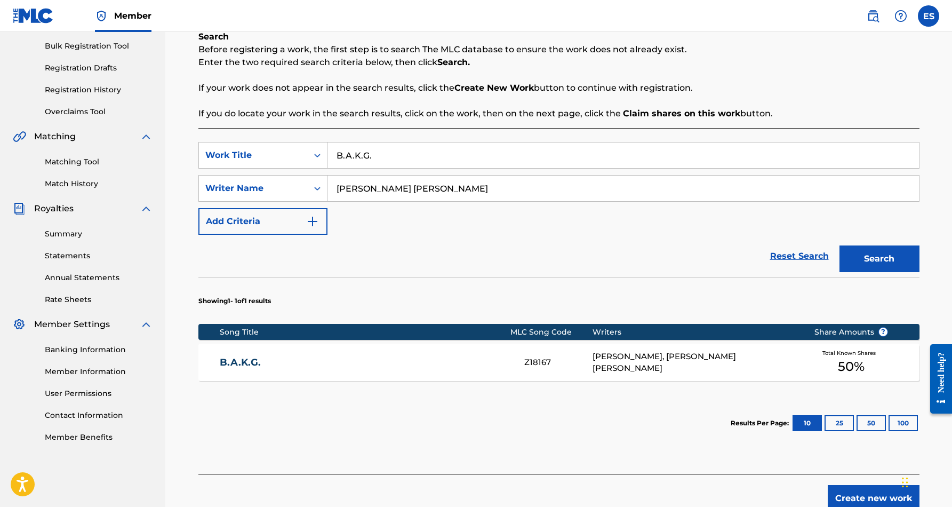
click at [383, 153] on input "B.A.K.G." at bounding box center [622, 155] width 591 height 26
type input "B"
paste input "BLACK PEARL RAPILOGUE"
type input "BLACK PEARL RAPILOGUE"
click at [860, 254] on button "Search" at bounding box center [879, 258] width 80 height 27
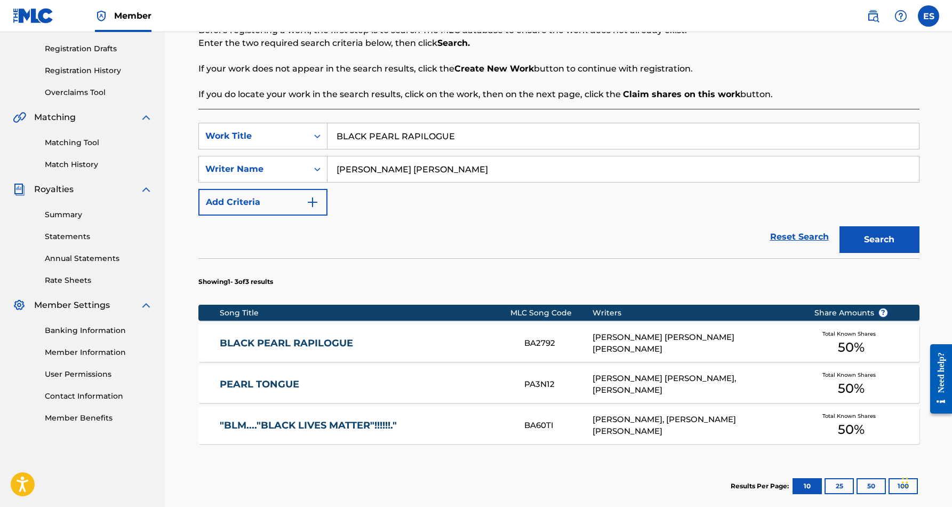
scroll to position [189, 0]
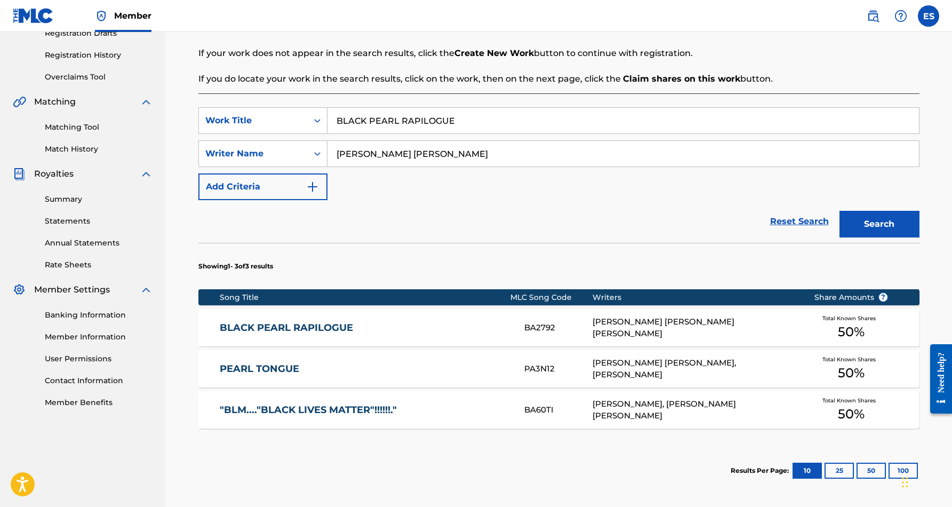
click at [623, 326] on div "[PERSON_NAME] [PERSON_NAME] [PERSON_NAME]" at bounding box center [694, 328] width 205 height 24
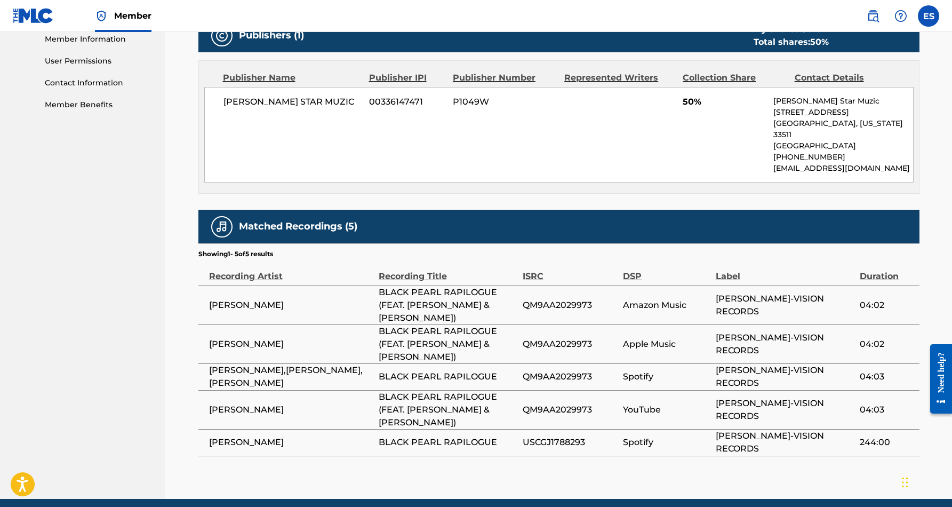
scroll to position [488, 0]
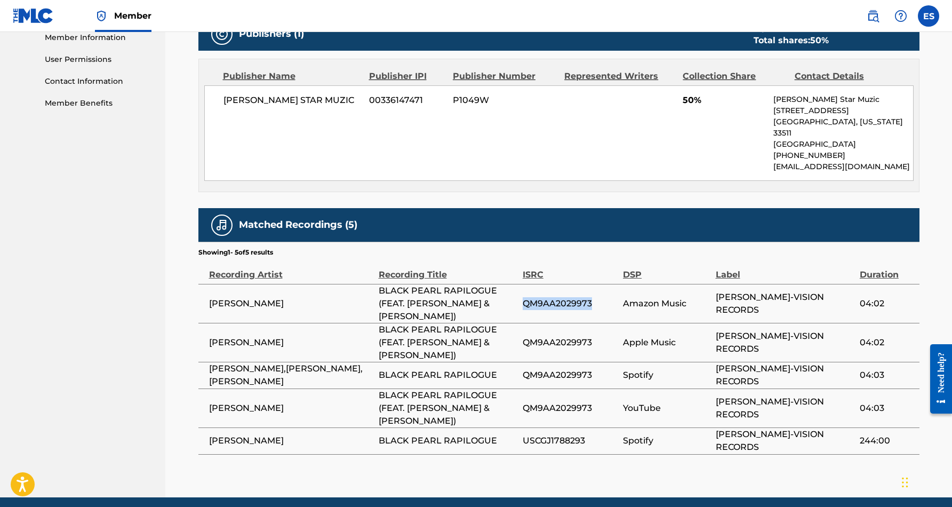
drag, startPoint x: 592, startPoint y: 289, endPoint x: 524, endPoint y: 291, distance: 68.8
click at [524, 297] on span "QM9AA2029973" at bounding box center [570, 303] width 95 height 13
copy span "QM9AA2029973"
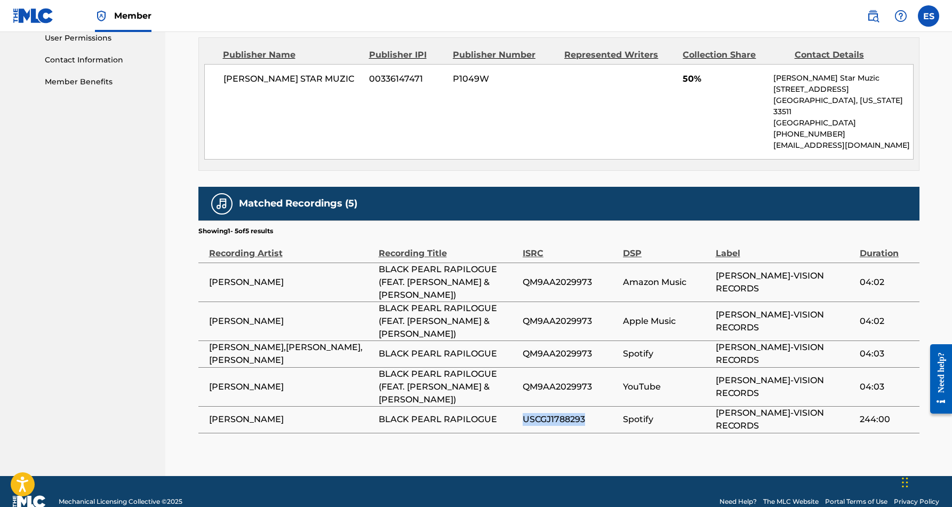
drag, startPoint x: 586, startPoint y: 405, endPoint x: 525, endPoint y: 406, distance: 61.3
click at [525, 413] on span "USCGJ1788293" at bounding box center [570, 419] width 95 height 13
copy span "USCGJ1788293"
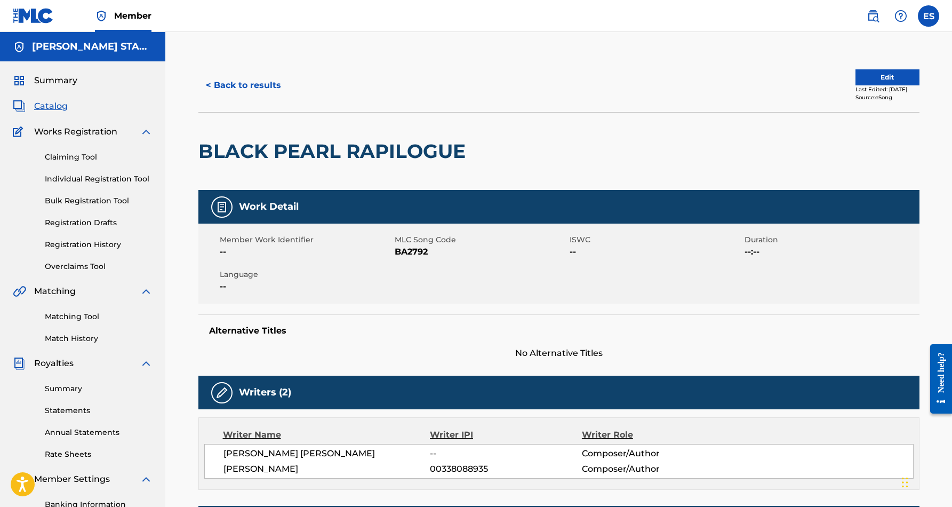
scroll to position [0, 0]
click at [253, 87] on button "< Back to results" at bounding box center [243, 85] width 90 height 27
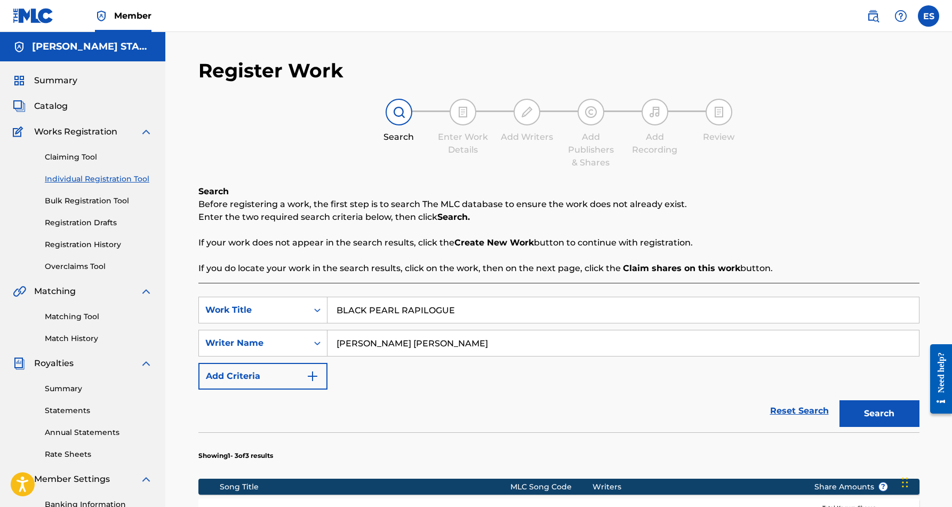
scroll to position [155, 0]
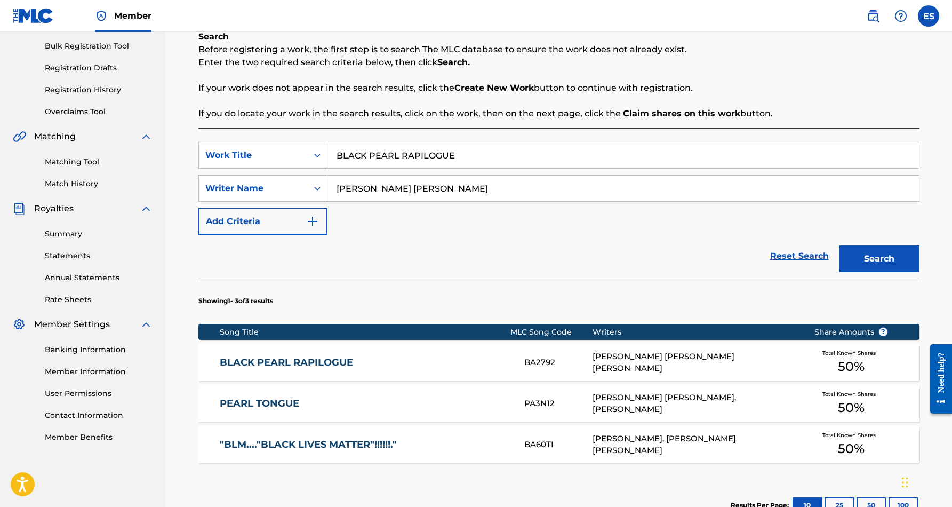
click at [461, 156] on input "BLACK PEARL RAPILOGUE" at bounding box center [622, 155] width 591 height 26
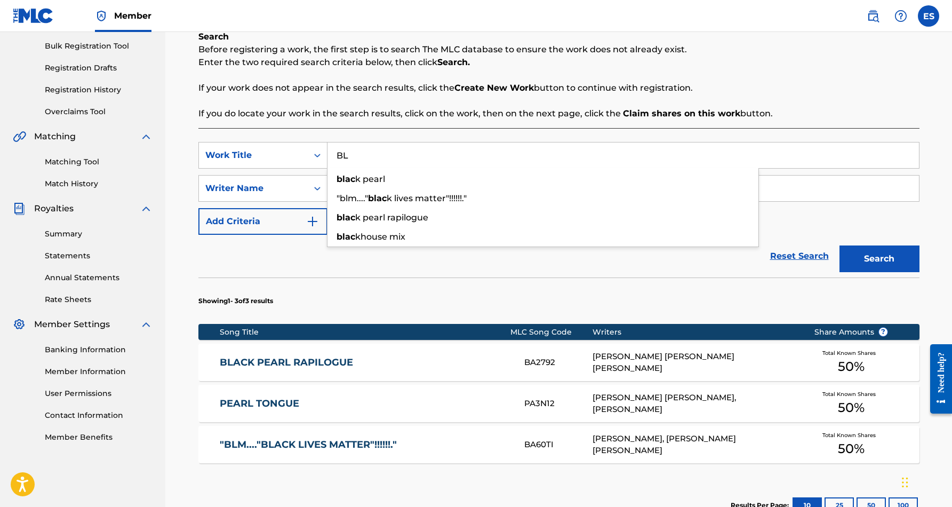
type input "B"
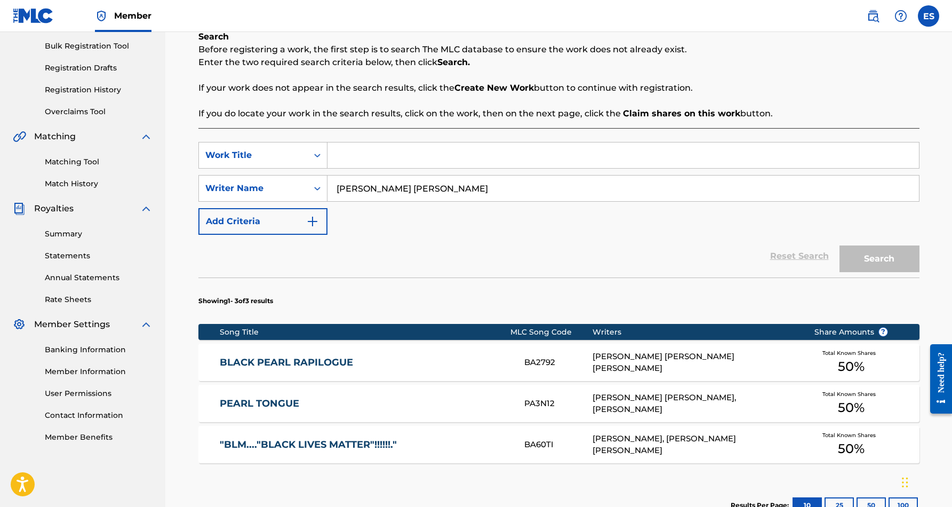
paste input "[PERSON_NAME] [PERSON_NAME]"
type input "E"
paste input "CONTROL"
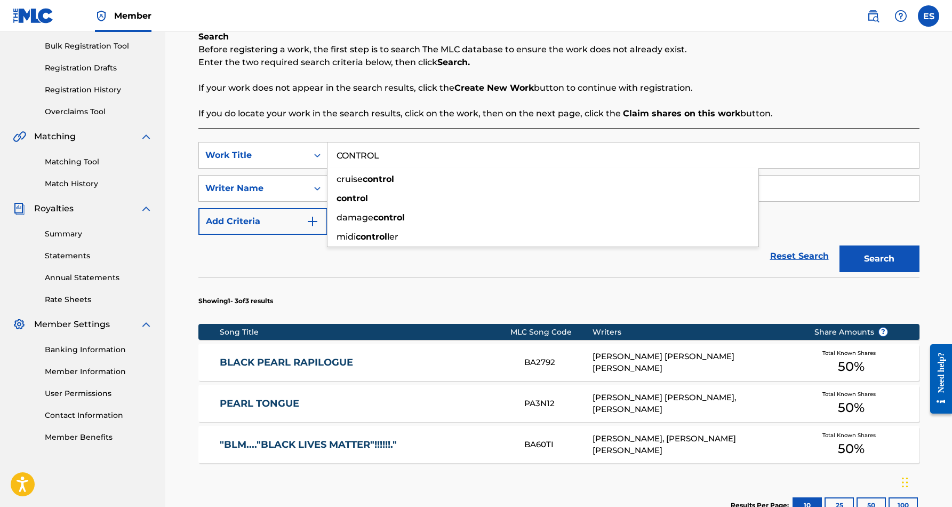
type input "CONTROL"
click at [891, 258] on button "Search" at bounding box center [879, 258] width 80 height 27
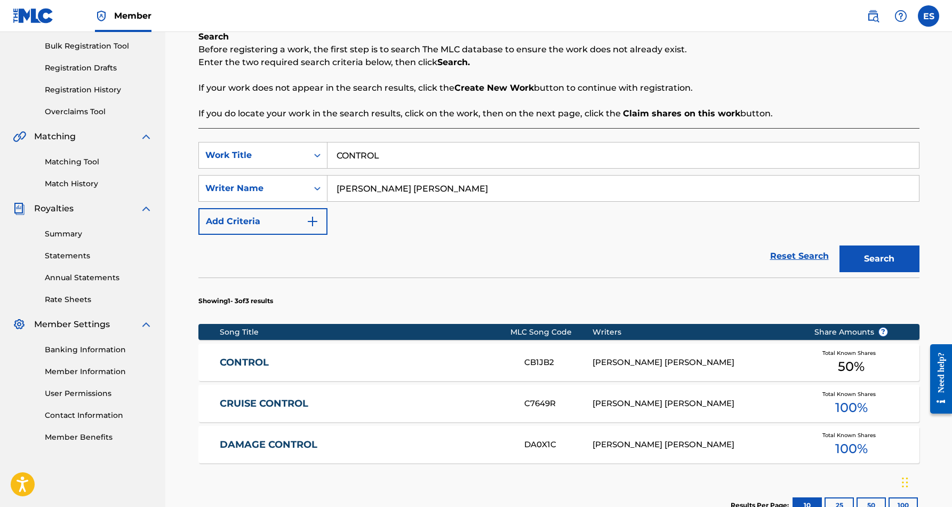
scroll to position [170, 0]
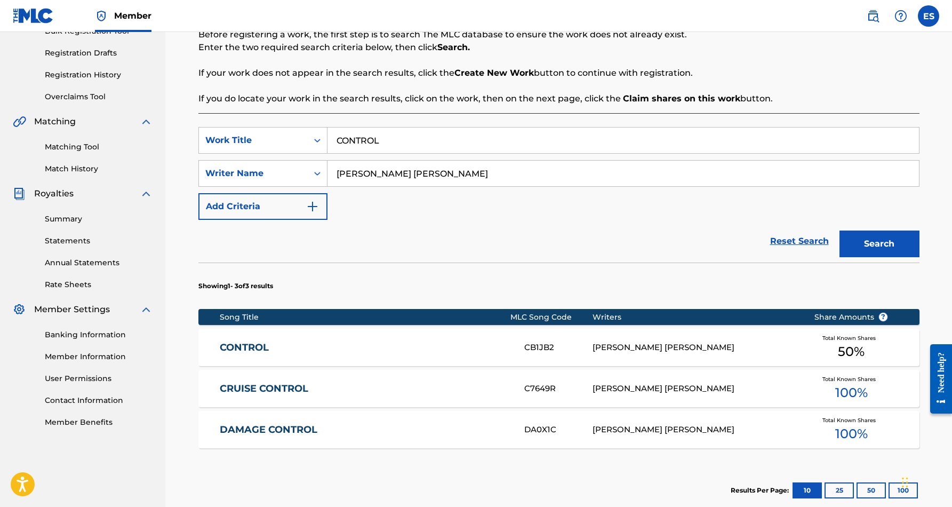
click at [735, 345] on div "[PERSON_NAME] [PERSON_NAME]" at bounding box center [694, 347] width 205 height 12
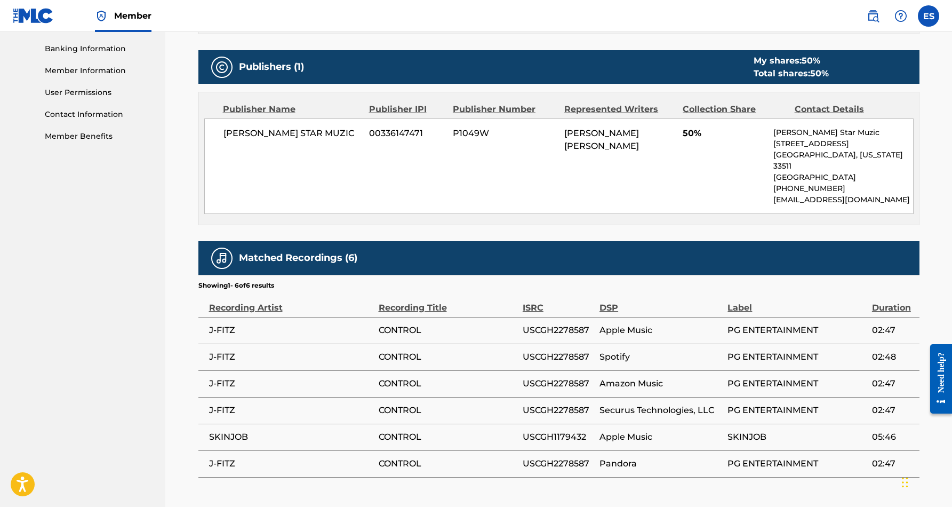
scroll to position [470, 0]
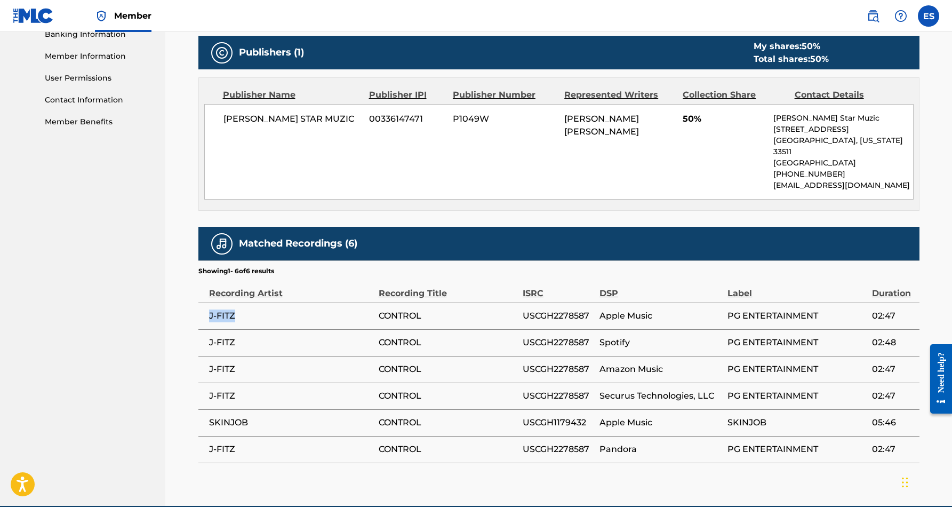
drag, startPoint x: 238, startPoint y: 303, endPoint x: 205, endPoint y: 302, distance: 33.6
click at [205, 302] on td "J-FITZ" at bounding box center [288, 315] width 180 height 27
copy span "J-FITZ"
drag, startPoint x: 592, startPoint y: 303, endPoint x: 522, endPoint y: 306, distance: 69.9
click at [523, 309] on span "USCGH2278587" at bounding box center [558, 315] width 71 height 13
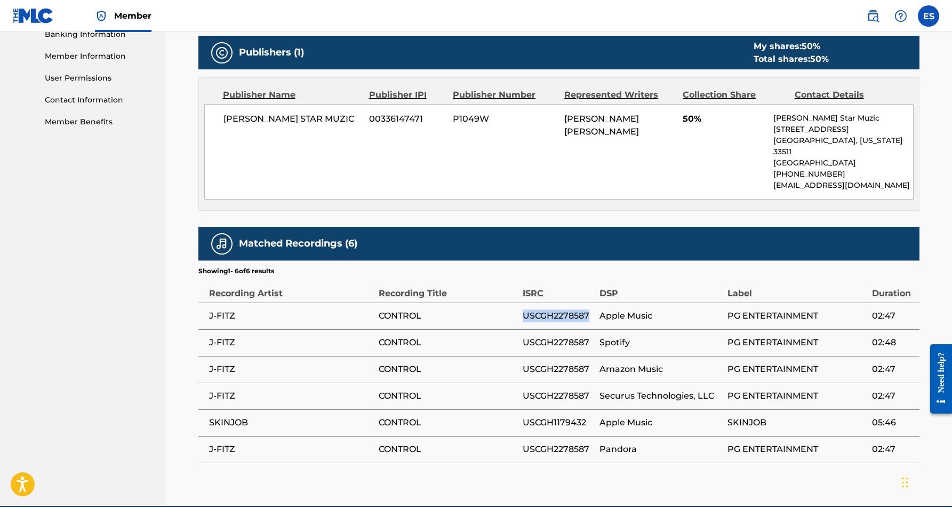
copy span "USCGH2278587"
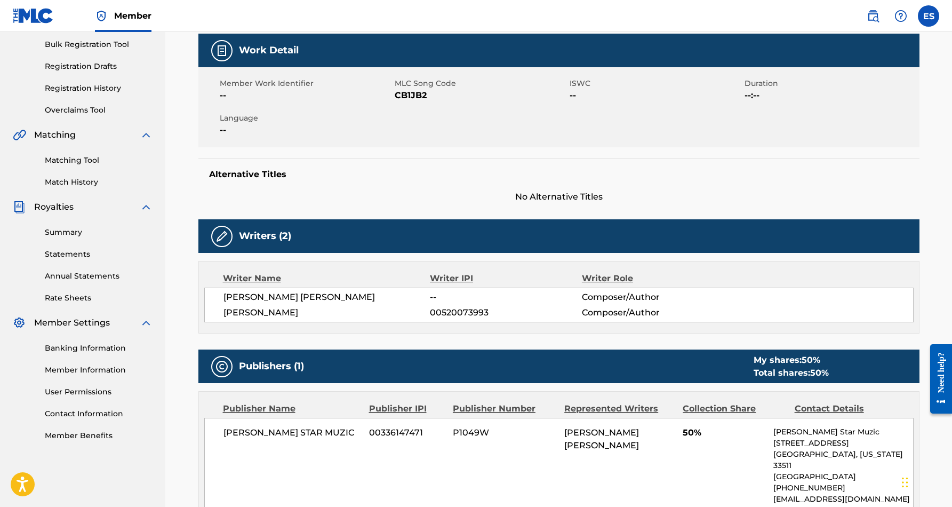
scroll to position [0, 0]
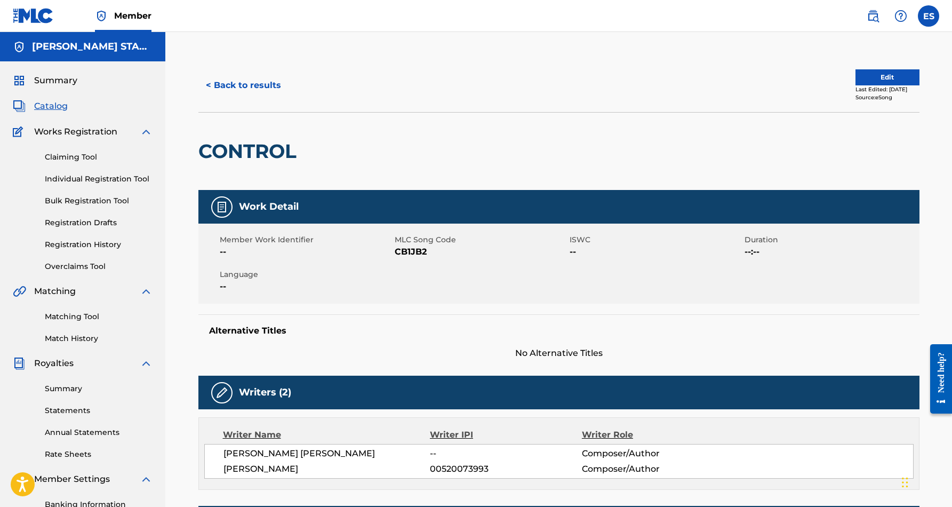
click at [247, 83] on button "< Back to results" at bounding box center [243, 85] width 90 height 27
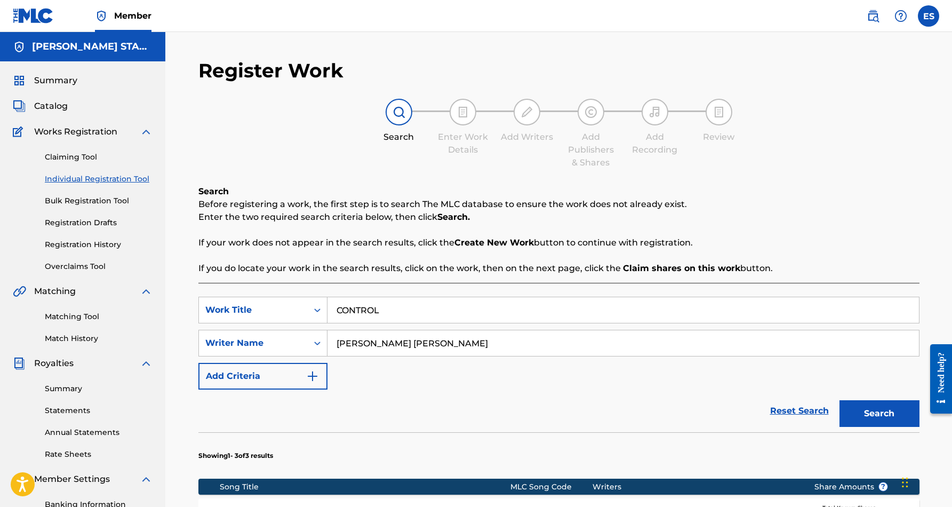
scroll to position [155, 0]
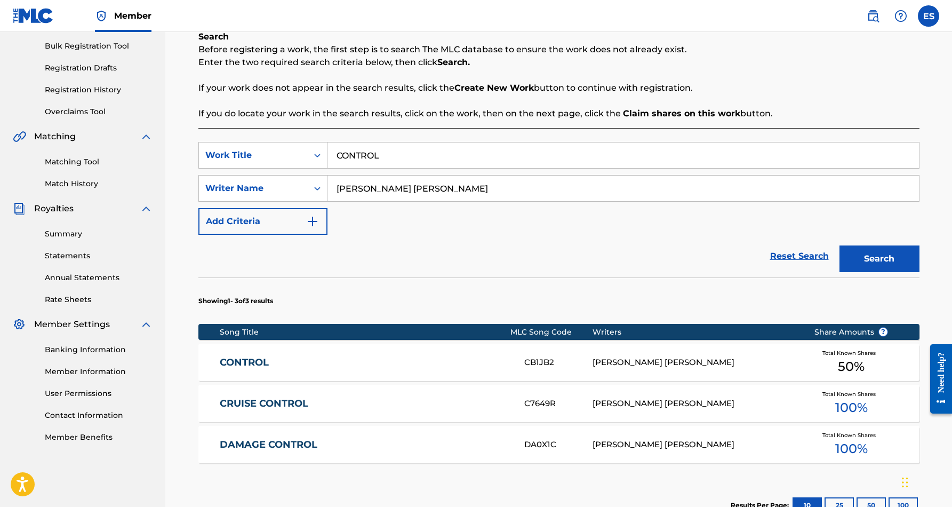
click at [392, 159] on input "CONTROL" at bounding box center [622, 155] width 591 height 26
type input "C"
paste input "FESTIVAL OF FOOLS"
type input "FESTIVAL OF FOOLS"
click at [865, 256] on button "Search" at bounding box center [879, 258] width 80 height 27
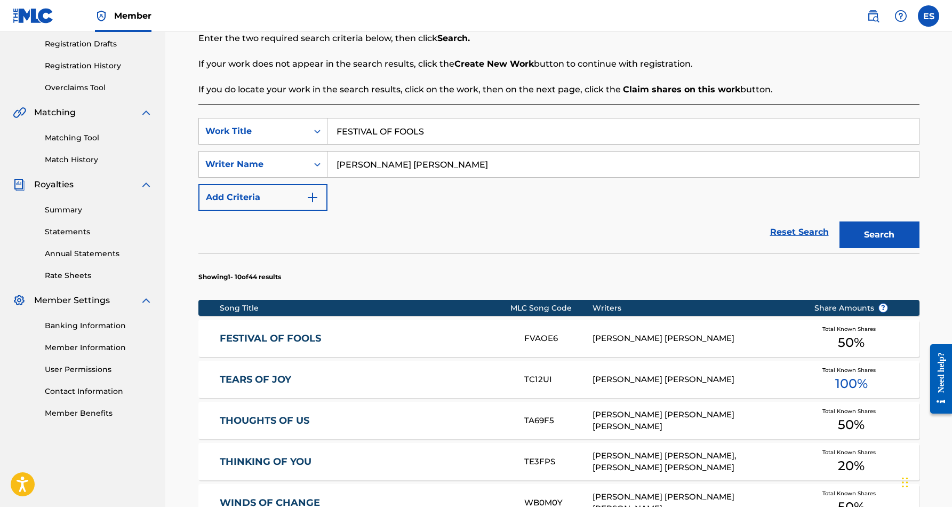
scroll to position [181, 0]
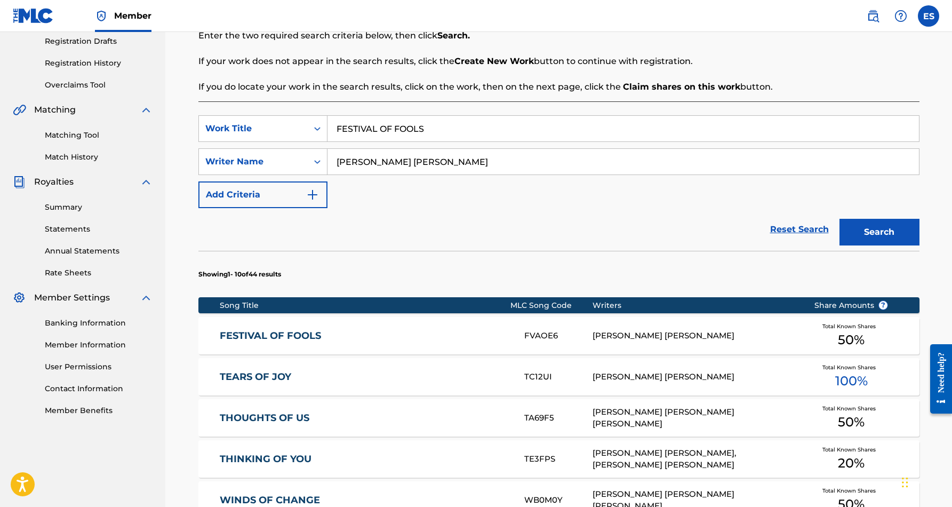
click at [745, 330] on div "[PERSON_NAME] [PERSON_NAME]" at bounding box center [694, 336] width 205 height 12
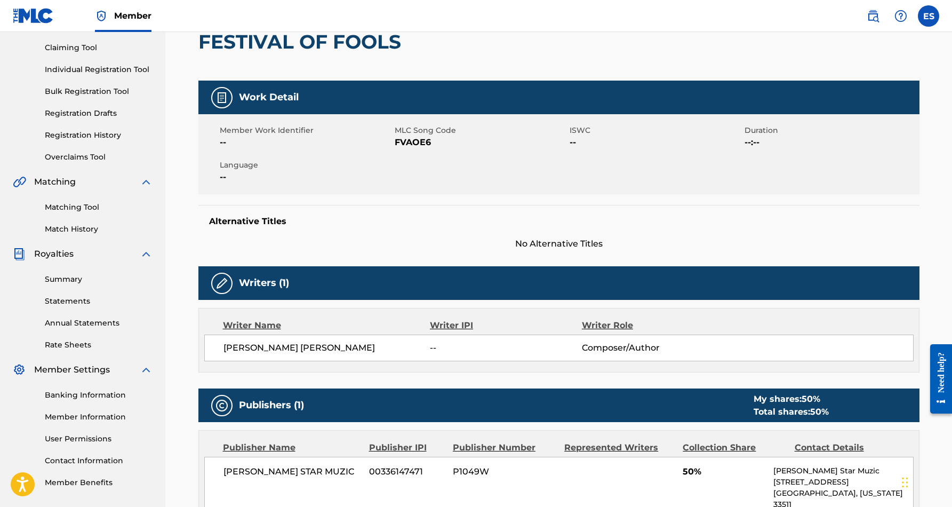
scroll to position [109, 0]
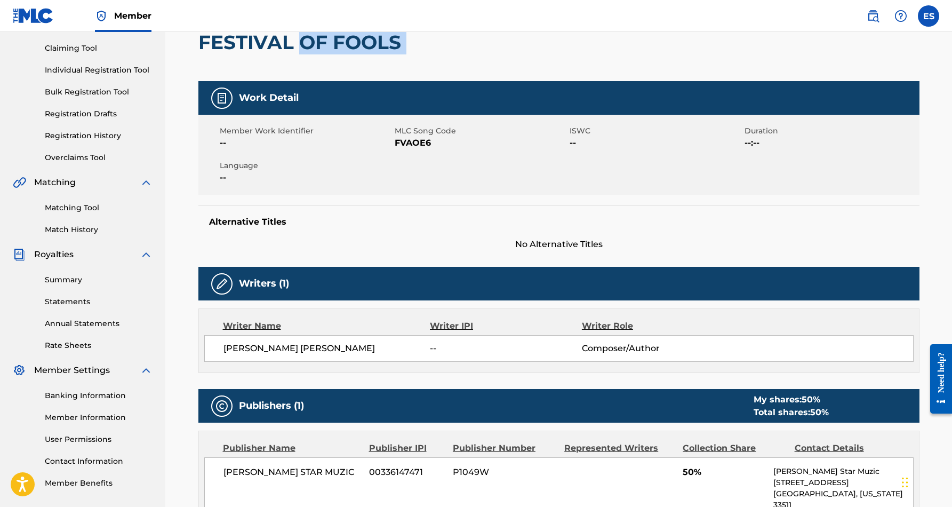
drag, startPoint x: 406, startPoint y: 44, endPoint x: 301, endPoint y: 45, distance: 105.1
click at [301, 45] on div "FESTIVAL OF FOOLS" at bounding box center [558, 42] width 721 height 78
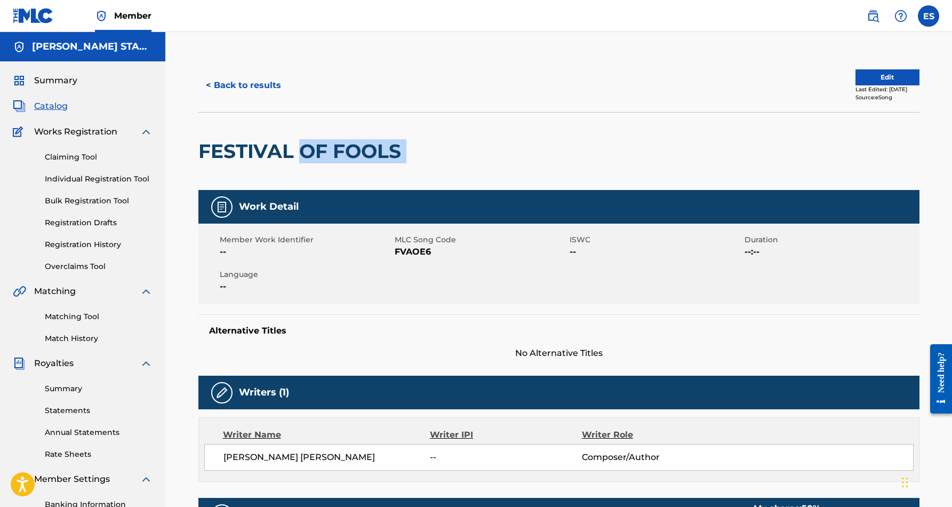
scroll to position [0, 0]
click at [261, 83] on button "< Back to results" at bounding box center [243, 85] width 90 height 27
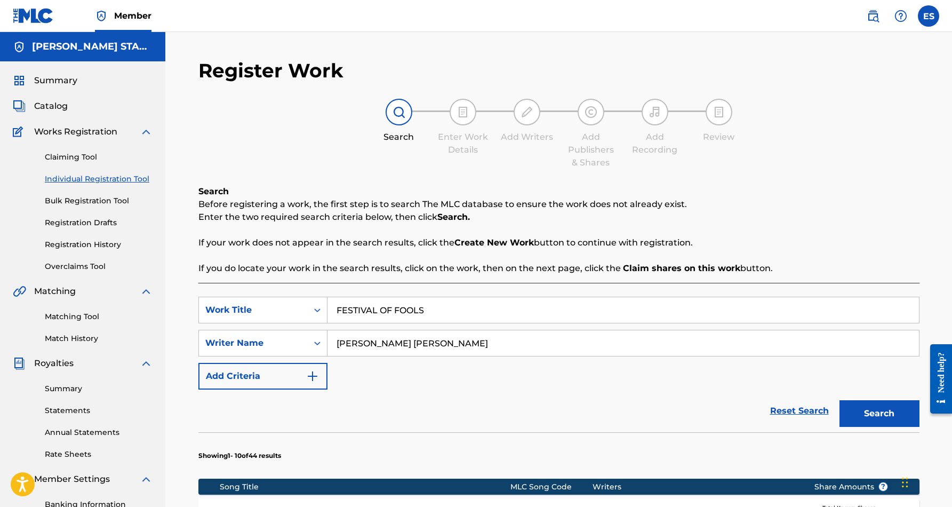
scroll to position [155, 0]
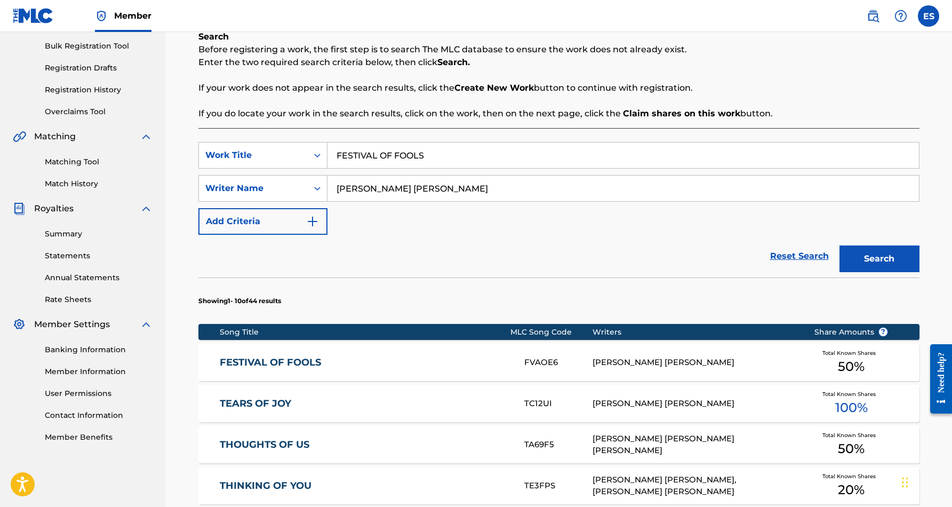
click at [428, 155] on input "FESTIVAL OF FOOLS" at bounding box center [622, 155] width 591 height 26
type input "F"
paste input "FINE LINE"
click at [857, 253] on button "Search" at bounding box center [879, 258] width 80 height 27
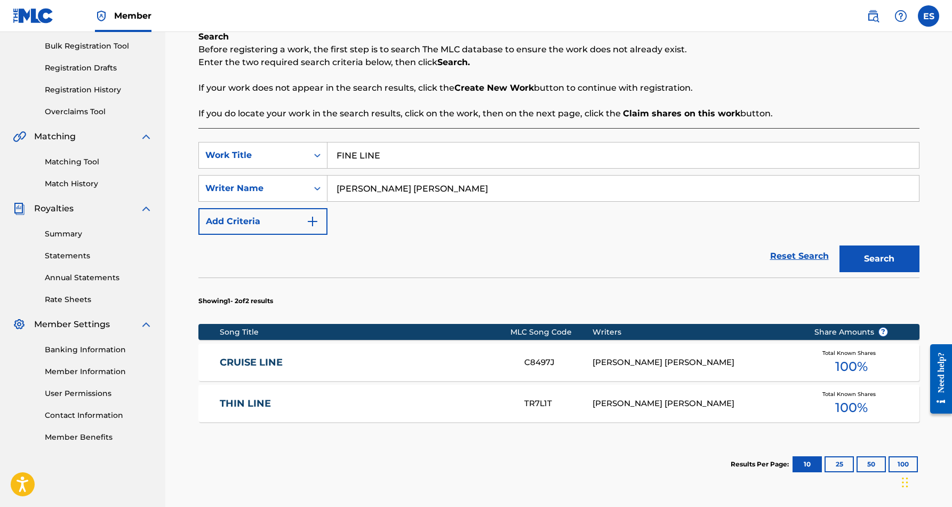
click at [403, 157] on input "FINE LINE" at bounding box center [622, 155] width 591 height 26
type input "F"
paste input "FLOOR PLAN"
type input "FLOOR PLAN"
click at [857, 256] on button "Search" at bounding box center [879, 258] width 80 height 27
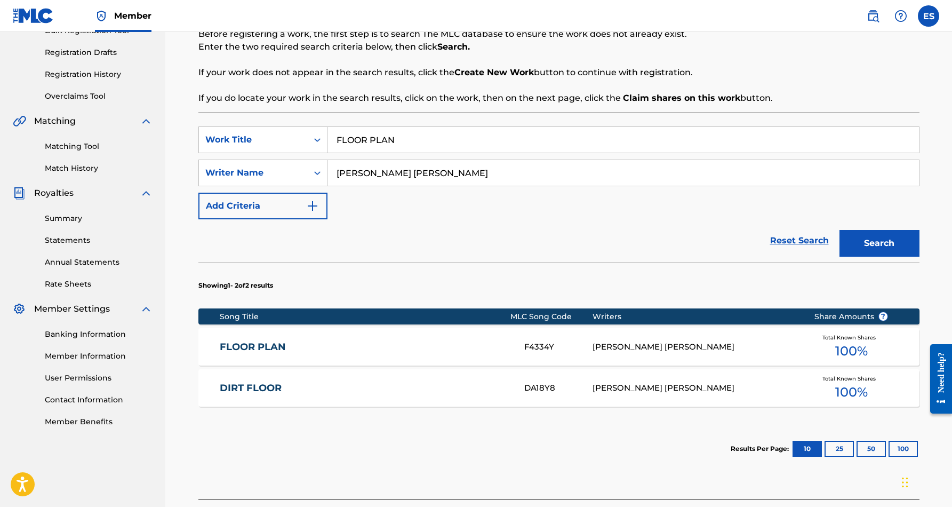
scroll to position [171, 0]
click at [709, 344] on div "[PERSON_NAME] [PERSON_NAME]" at bounding box center [694, 346] width 205 height 12
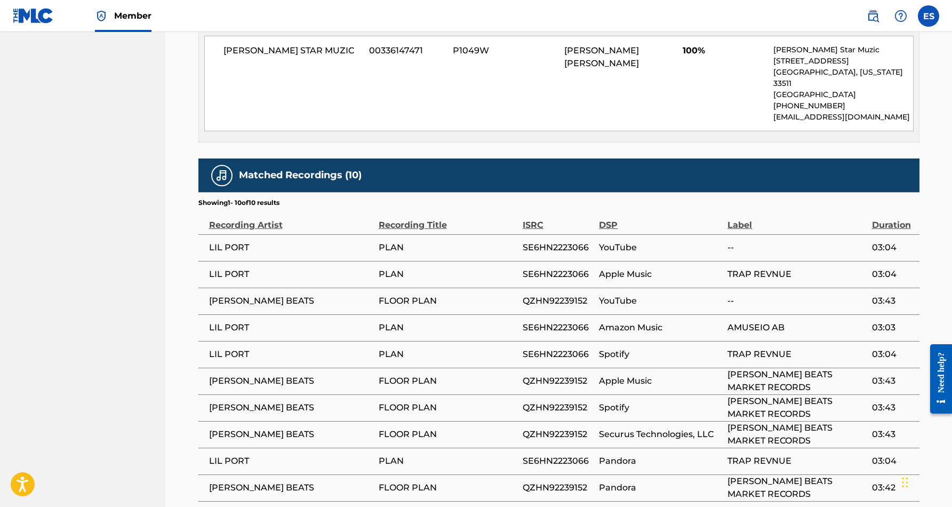
scroll to position [579, 0]
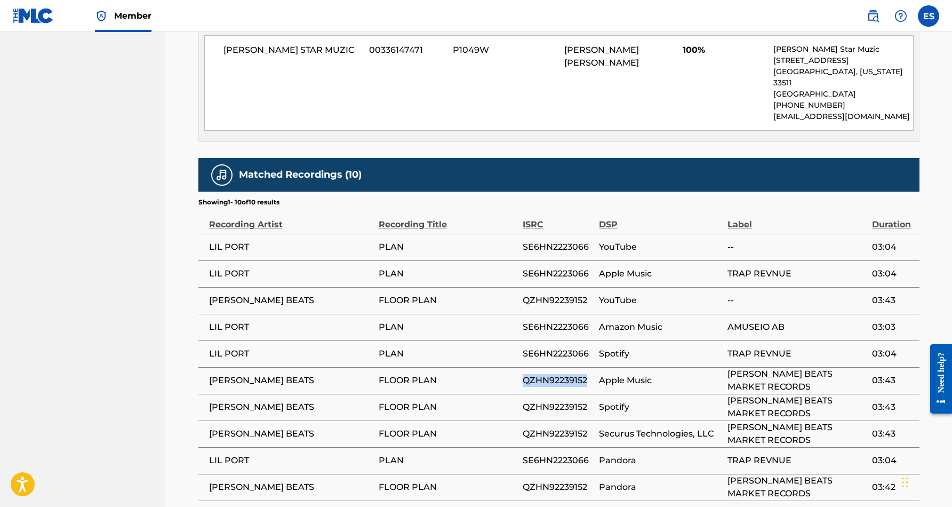
drag, startPoint x: 589, startPoint y: 367, endPoint x: 525, endPoint y: 370, distance: 64.6
click at [525, 374] on span "QZHN92239152" at bounding box center [558, 380] width 71 height 13
copy span "QZHN92239152"
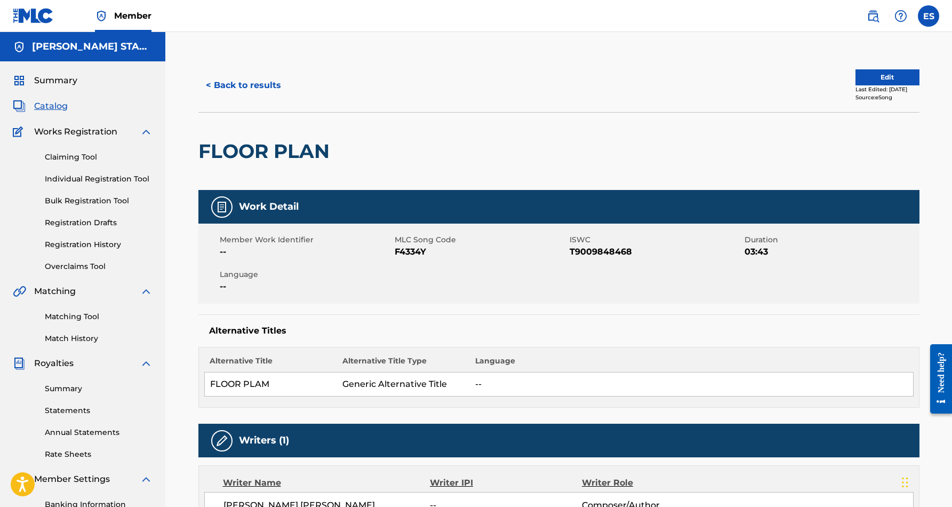
scroll to position [0, 0]
click at [270, 86] on button "< Back to results" at bounding box center [243, 85] width 90 height 27
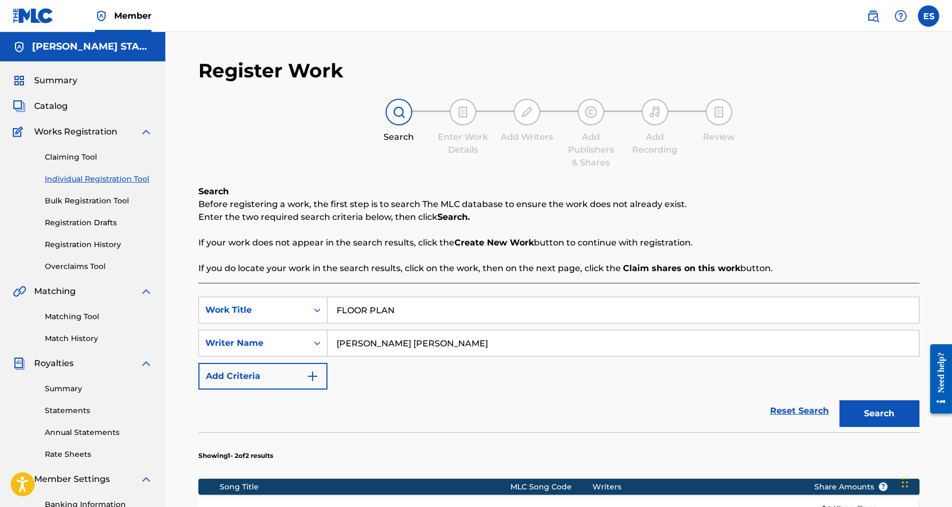
scroll to position [155, 0]
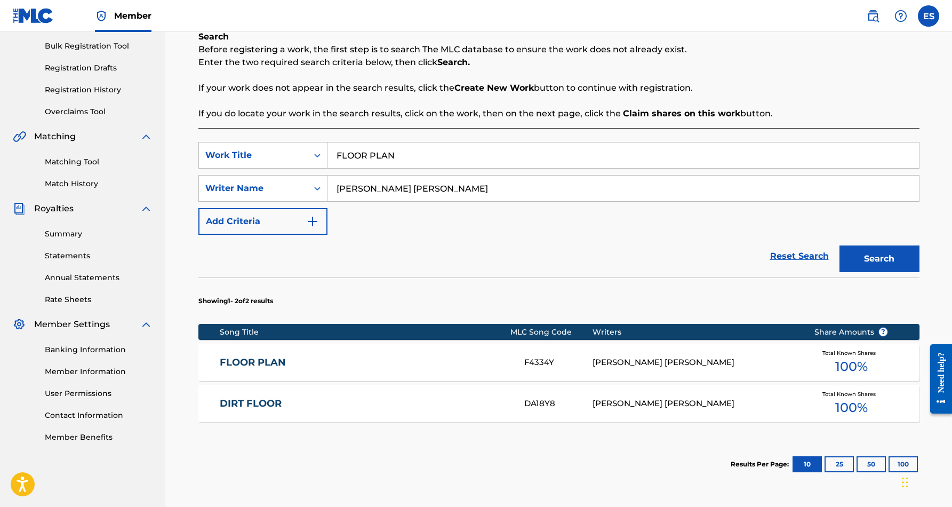
click at [403, 156] on input "FLOOR PLAN" at bounding box center [622, 155] width 591 height 26
type input "F"
paste input "GET IT IN & TURN IT LOOSE"
type input "GET IT IN & TURN IT LOOSE"
click at [866, 255] on button "Search" at bounding box center [879, 258] width 80 height 27
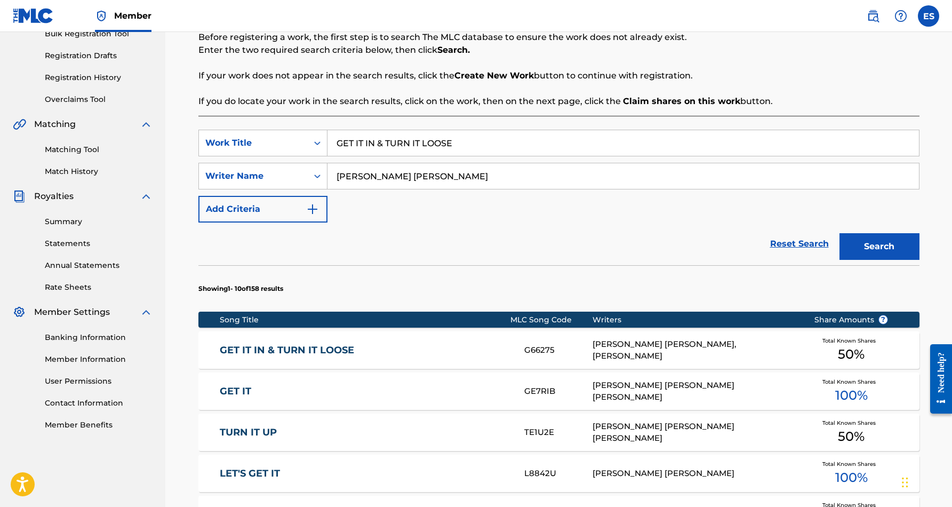
scroll to position [169, 0]
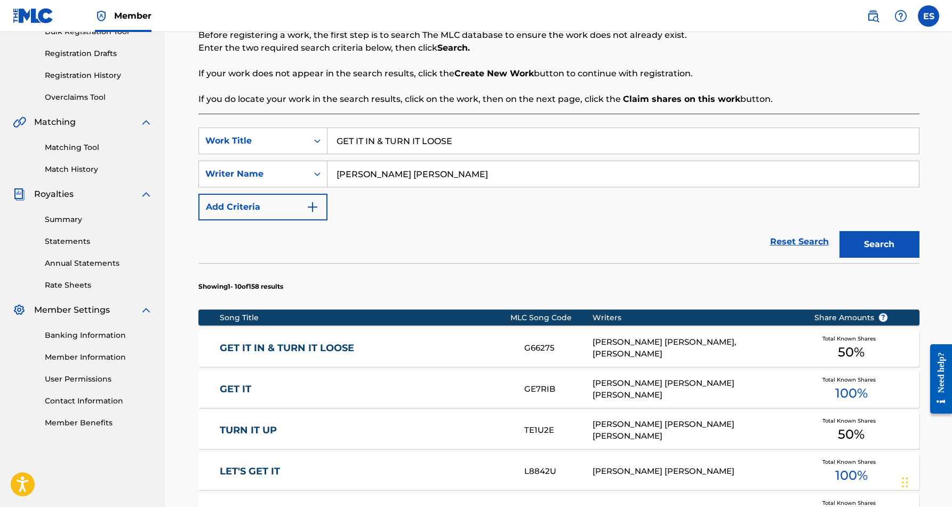
click at [645, 345] on div "[PERSON_NAME] [PERSON_NAME], [PERSON_NAME]" at bounding box center [694, 348] width 205 height 24
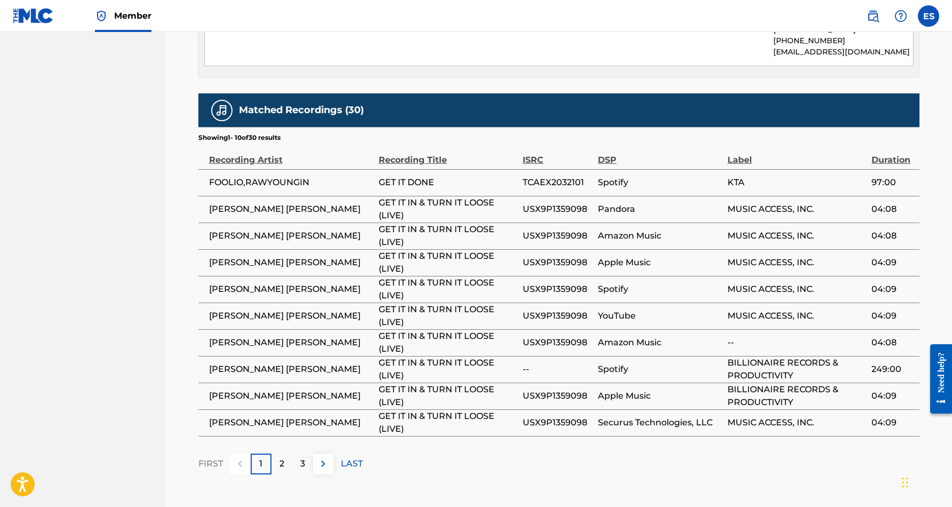
scroll to position [605, 0]
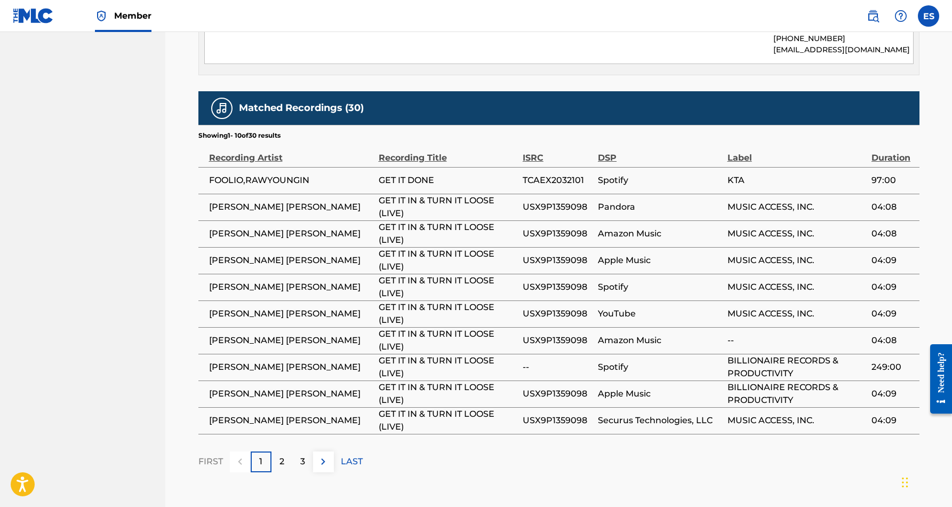
click at [287, 451] on div "2" at bounding box center [281, 461] width 21 height 21
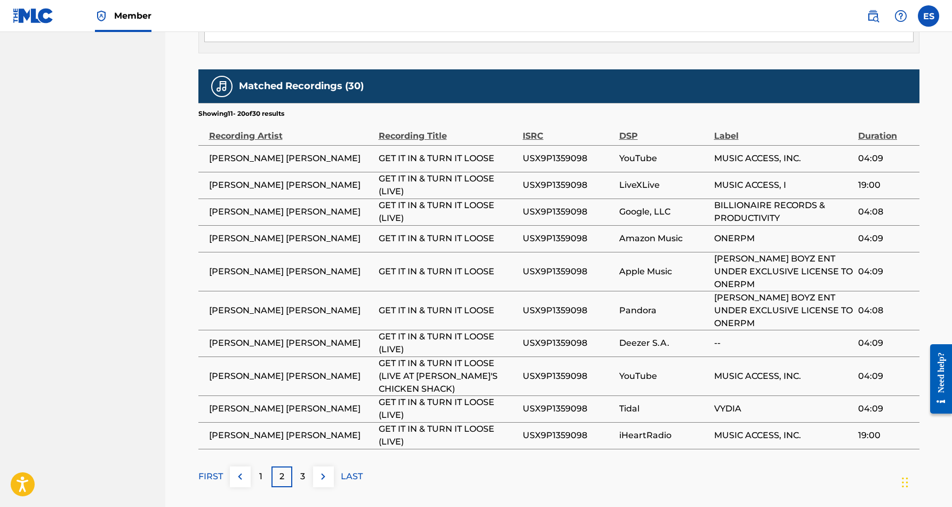
scroll to position [632, 0]
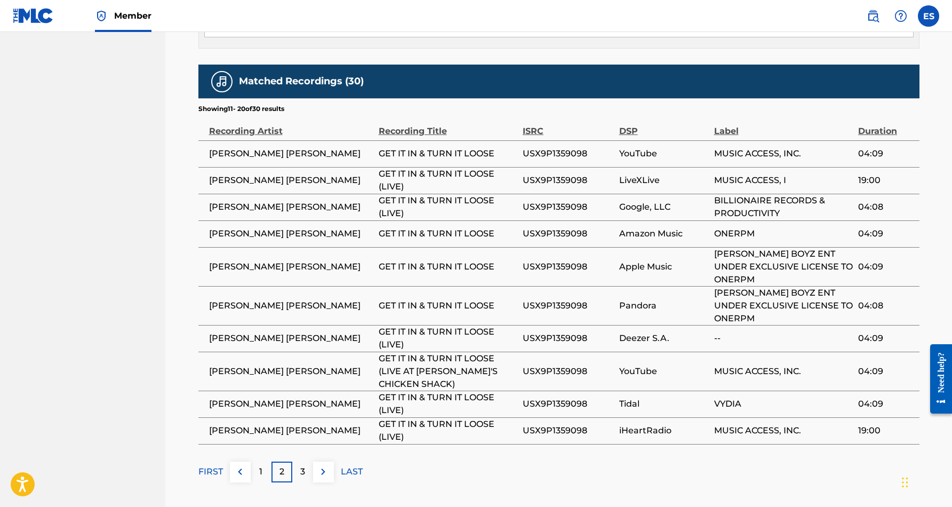
click at [303, 465] on p "3" at bounding box center [302, 471] width 5 height 13
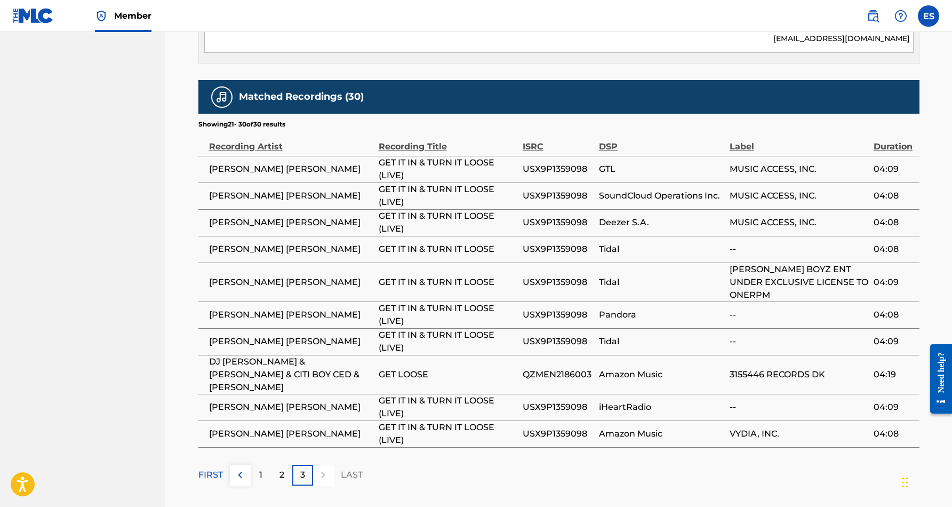
scroll to position [619, 0]
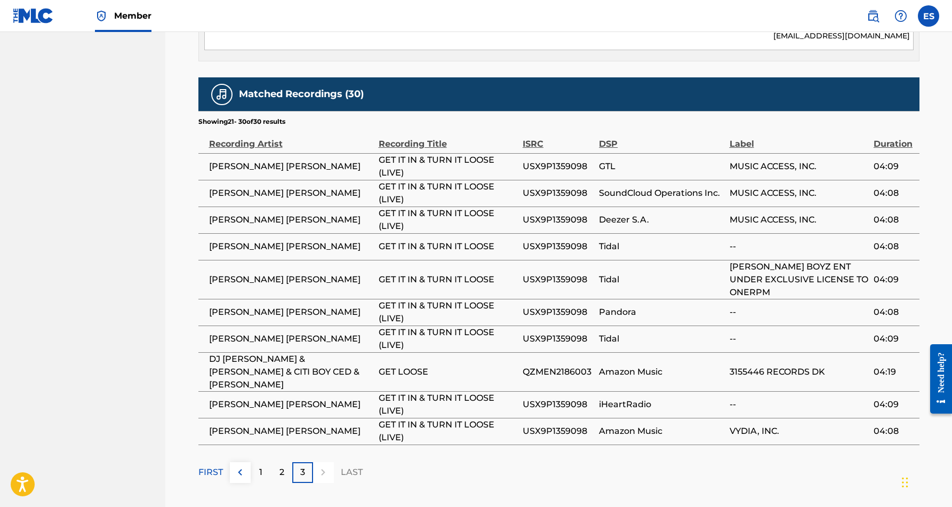
click at [259, 466] on p "1" at bounding box center [260, 472] width 3 height 13
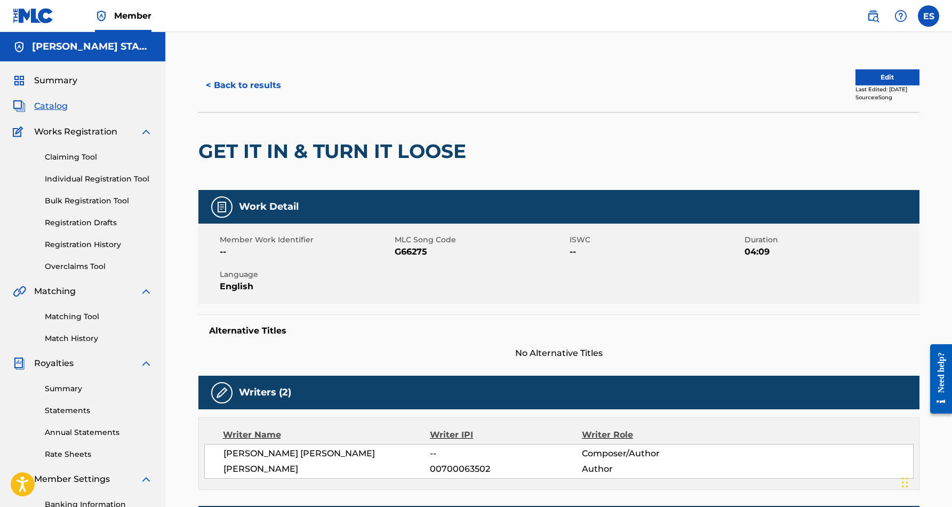
scroll to position [0, 0]
click at [257, 81] on button "< Back to results" at bounding box center [243, 85] width 90 height 27
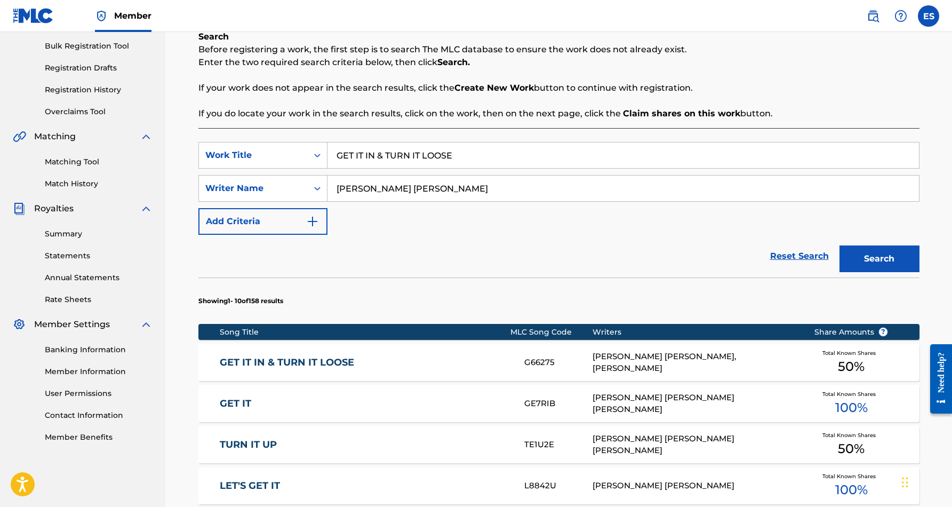
click at [461, 155] on input "GET IT IN & TURN IT LOOSE" at bounding box center [622, 155] width 591 height 26
type input "G"
paste input "I'M A FREAK"
type input "I'M A FREAK"
click at [873, 261] on button "Search" at bounding box center [879, 258] width 80 height 27
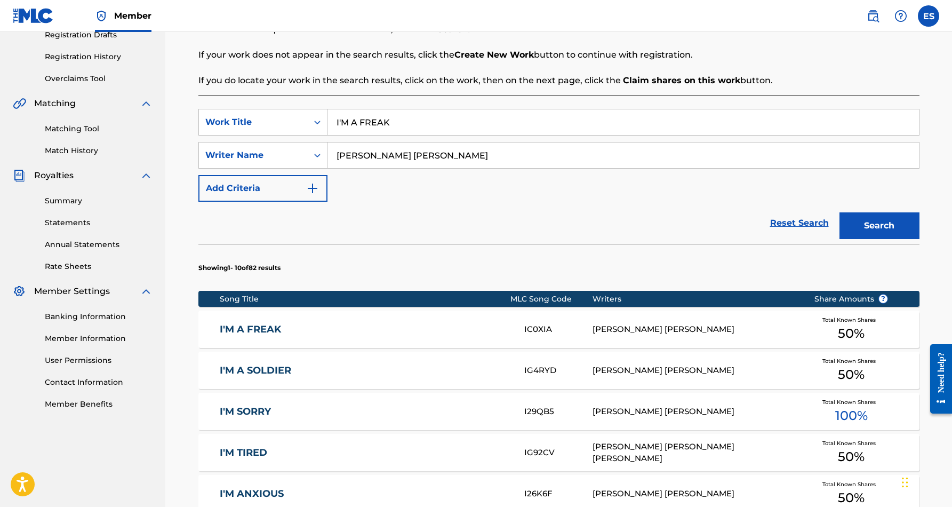
scroll to position [196, 0]
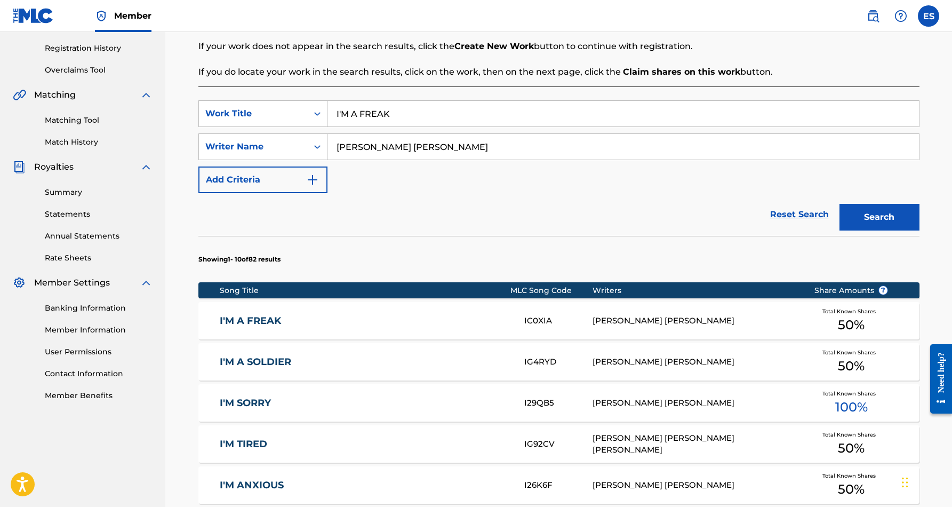
click at [619, 319] on div "[PERSON_NAME] [PERSON_NAME]" at bounding box center [694, 321] width 205 height 12
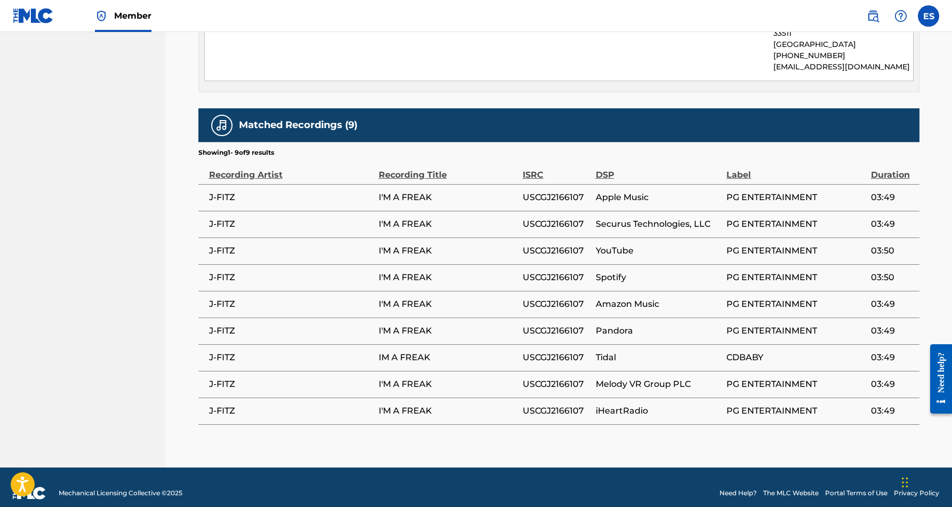
scroll to position [588, 0]
drag, startPoint x: 238, startPoint y: 187, endPoint x: 206, endPoint y: 187, distance: 32.5
click at [206, 187] on td "J-FITZ" at bounding box center [288, 198] width 180 height 27
copy span "J-FITZ"
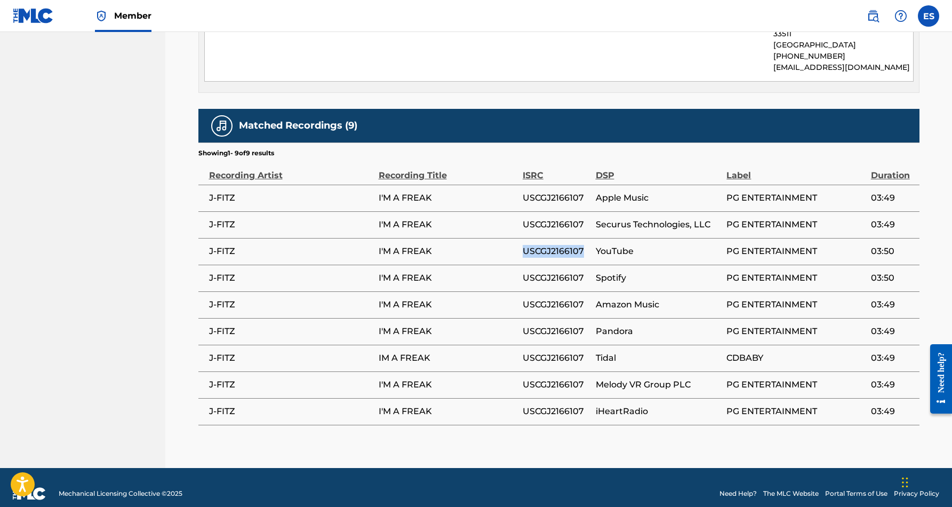
drag, startPoint x: 586, startPoint y: 238, endPoint x: 521, endPoint y: 236, distance: 64.6
click at [521, 238] on tr "J-FITZ I'M A FREAK USCGJ2166107 YouTube PG ENTERTAINMENT 03:50" at bounding box center [558, 251] width 721 height 27
click at [516, 251] on td "I'M A FREAK" at bounding box center [451, 251] width 144 height 27
drag, startPoint x: 586, startPoint y: 238, endPoint x: 524, endPoint y: 236, distance: 61.9
click at [524, 245] on span "USCGJ2166107" at bounding box center [557, 251] width 68 height 13
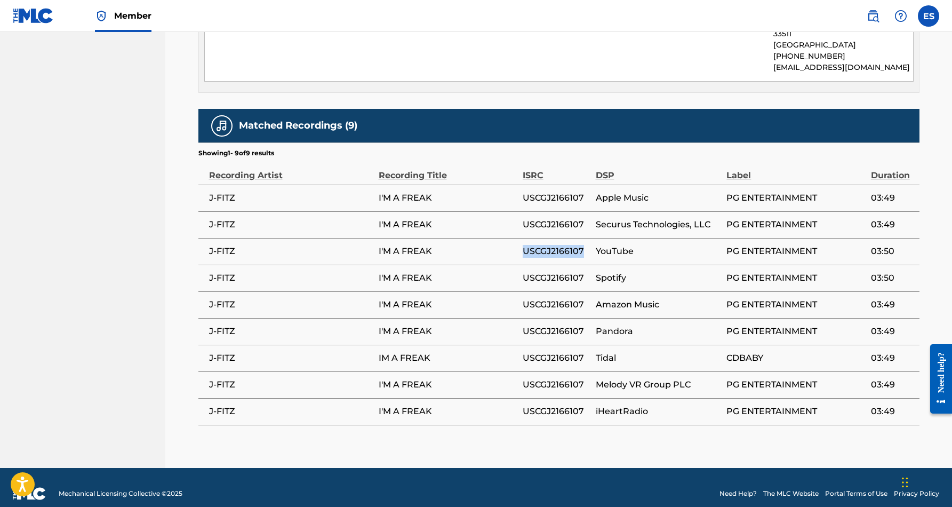
copy span "USCGJ2166107"
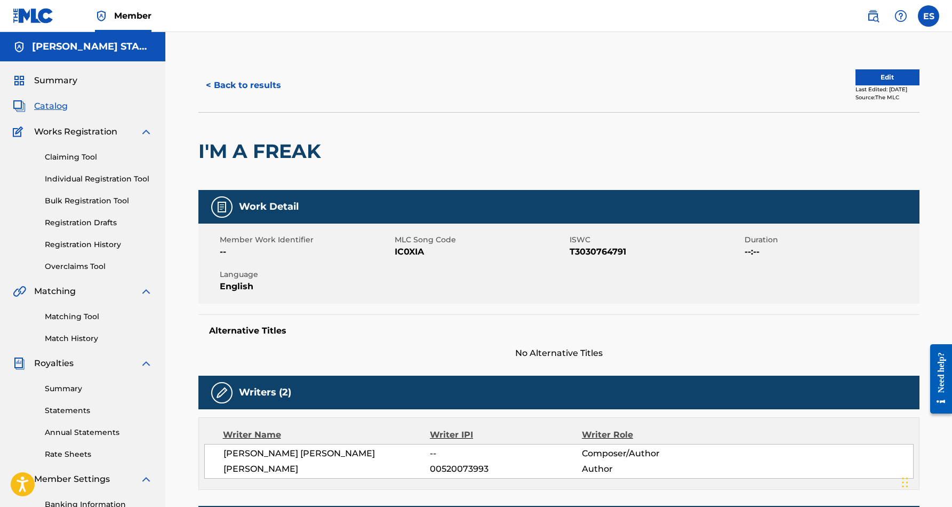
scroll to position [0, 0]
click at [260, 85] on button "< Back to results" at bounding box center [243, 85] width 90 height 27
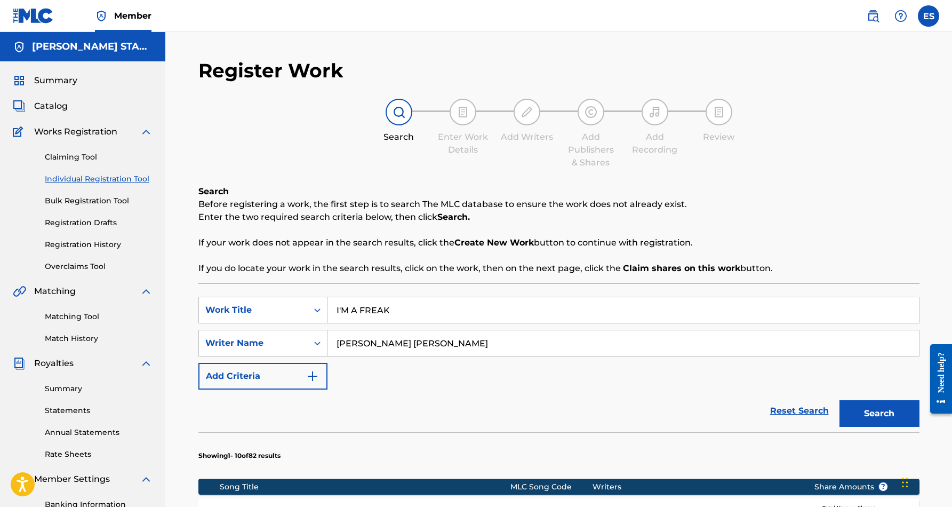
scroll to position [155, 0]
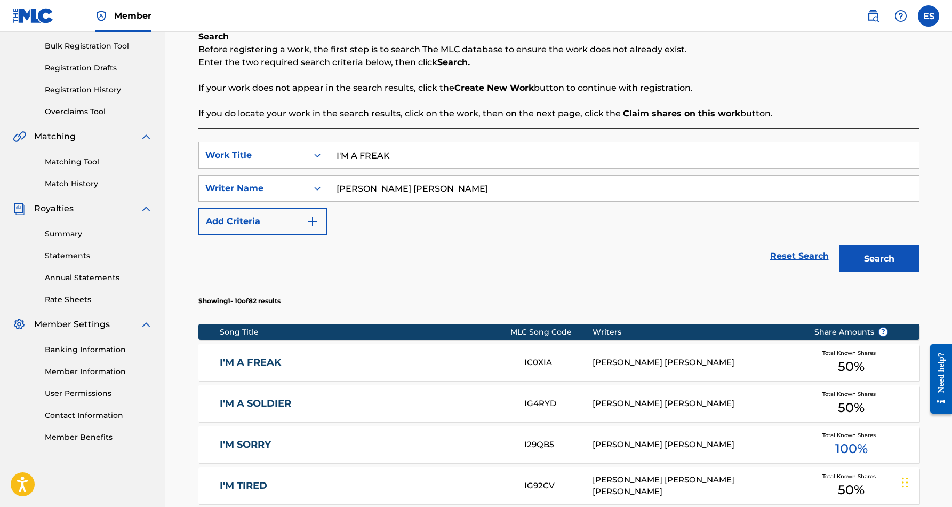
click at [428, 152] on input "I'M A FREAK" at bounding box center [622, 155] width 591 height 26
type input "I"
paste input "IT'S A G LIFE"
type input "IT'S A G LIFE"
click at [862, 261] on button "Search" at bounding box center [879, 258] width 80 height 27
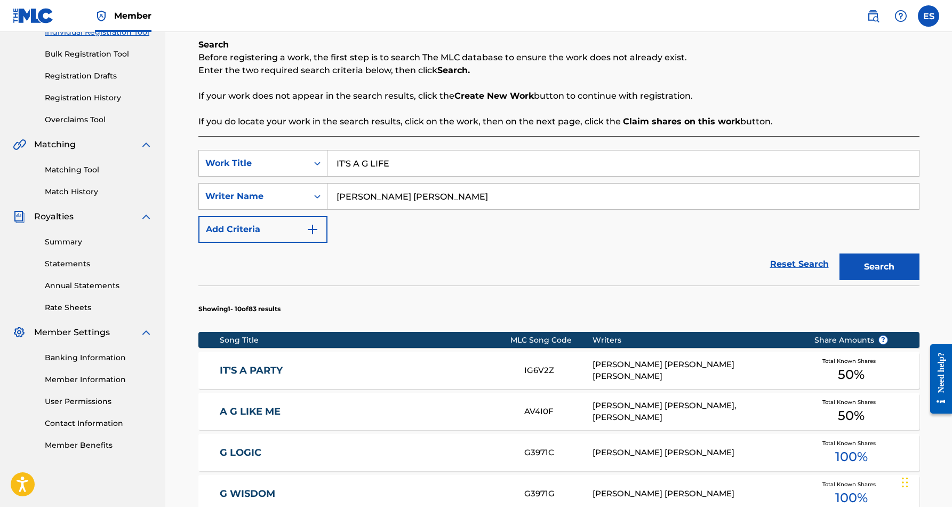
scroll to position [114, 0]
